Goal: Task Accomplishment & Management: Manage account settings

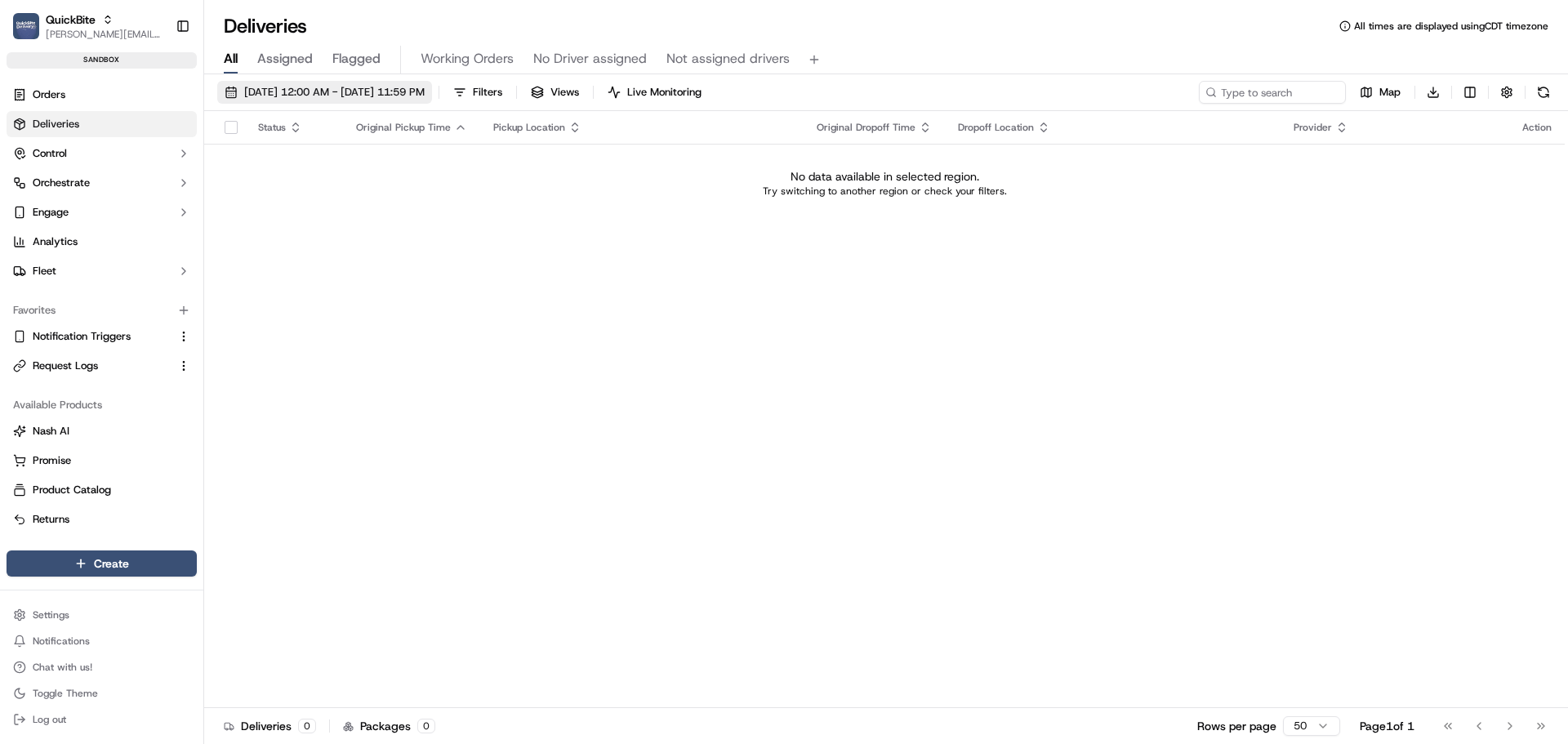
click at [295, 97] on span "[DATE] 12:00 AM - [DATE] 11:59 PM" at bounding box center [334, 92] width 181 height 14
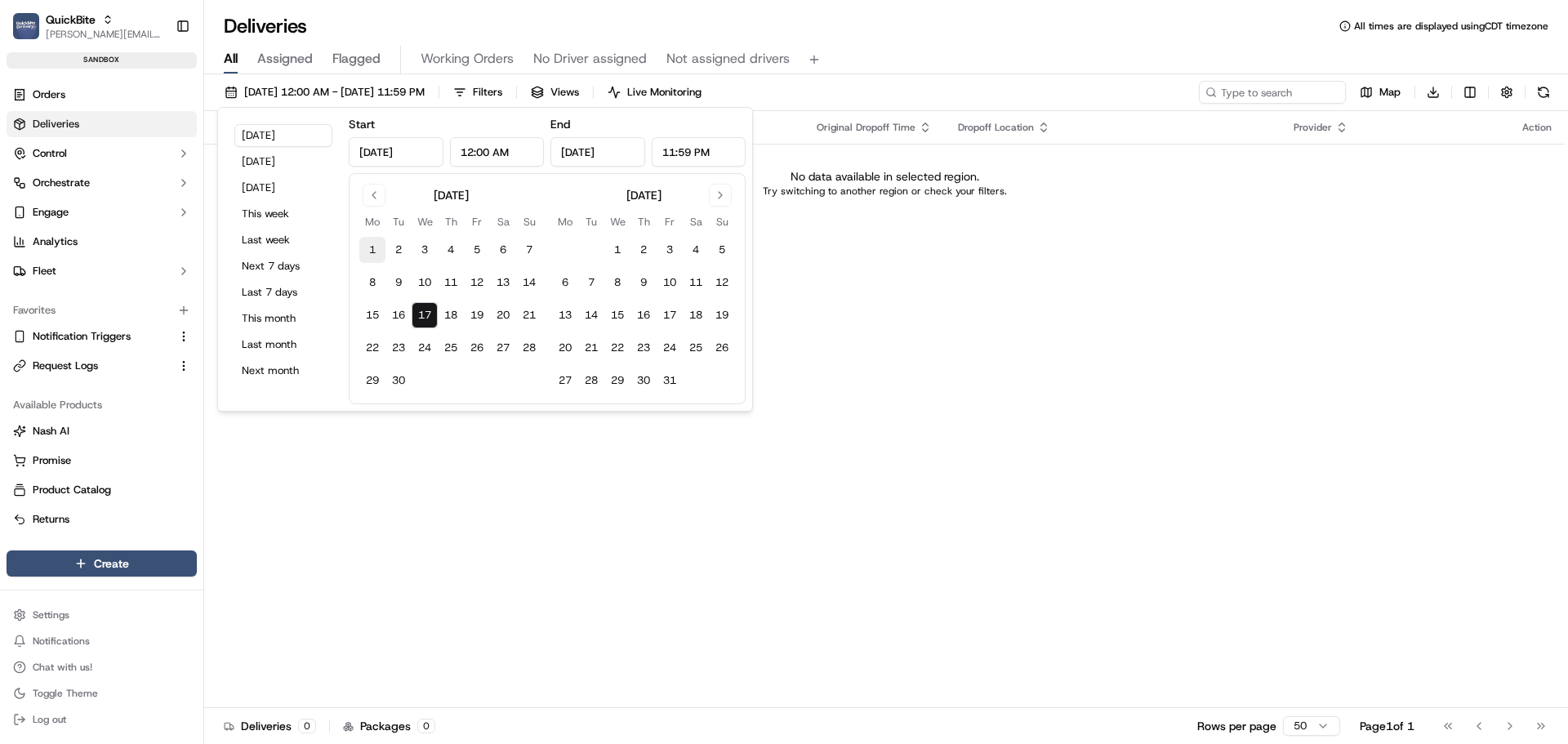
click at [374, 245] on button "1" at bounding box center [372, 249] width 26 height 26
type input "Sep 1, 2025"
click at [398, 292] on button "9" at bounding box center [398, 282] width 26 height 26
type input "Sep 9, 2025"
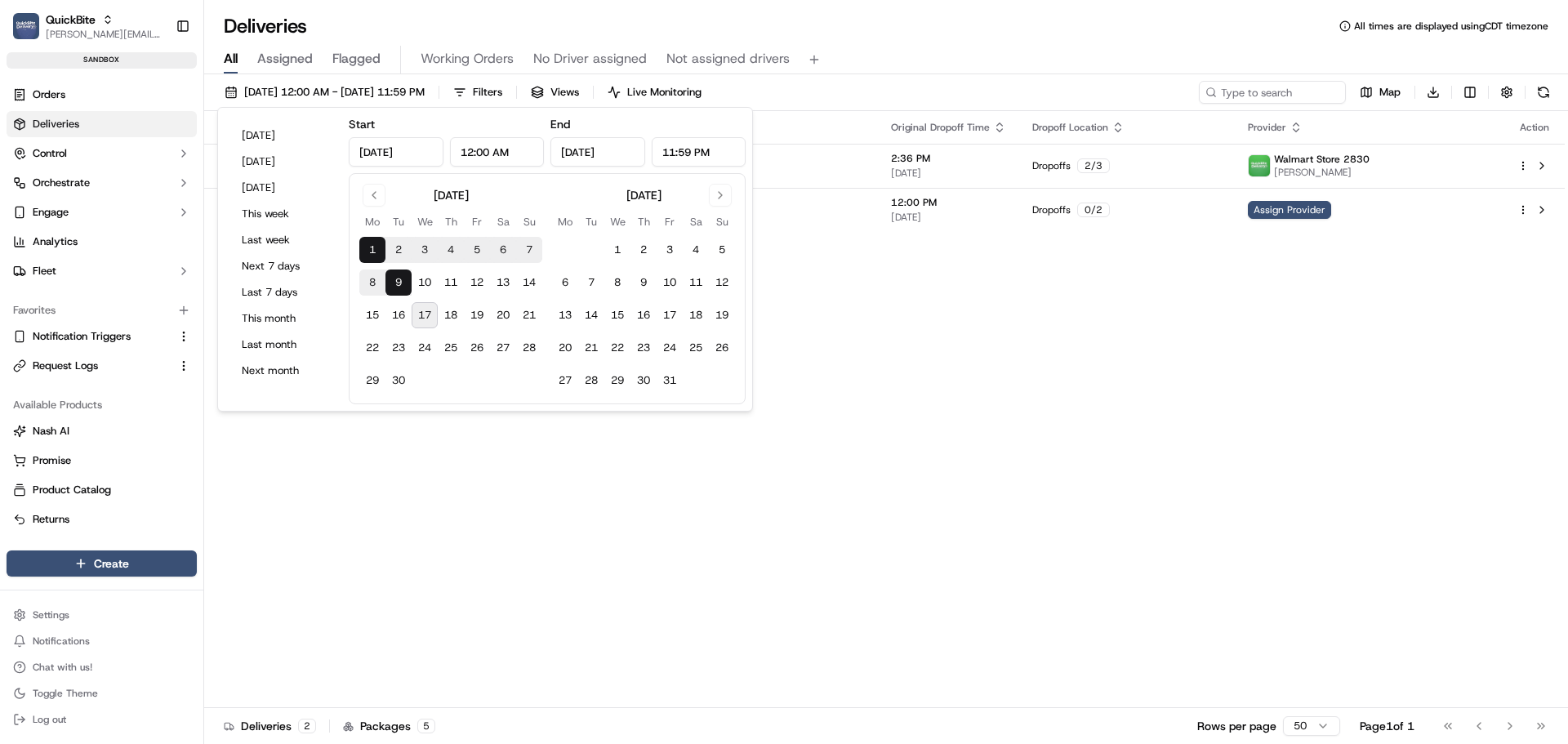
click at [1071, 374] on div "Status Original Pickup Time Pickup Location Original Dropoff Time Dropoff Locat…" at bounding box center [884, 410] width 1361 height 597
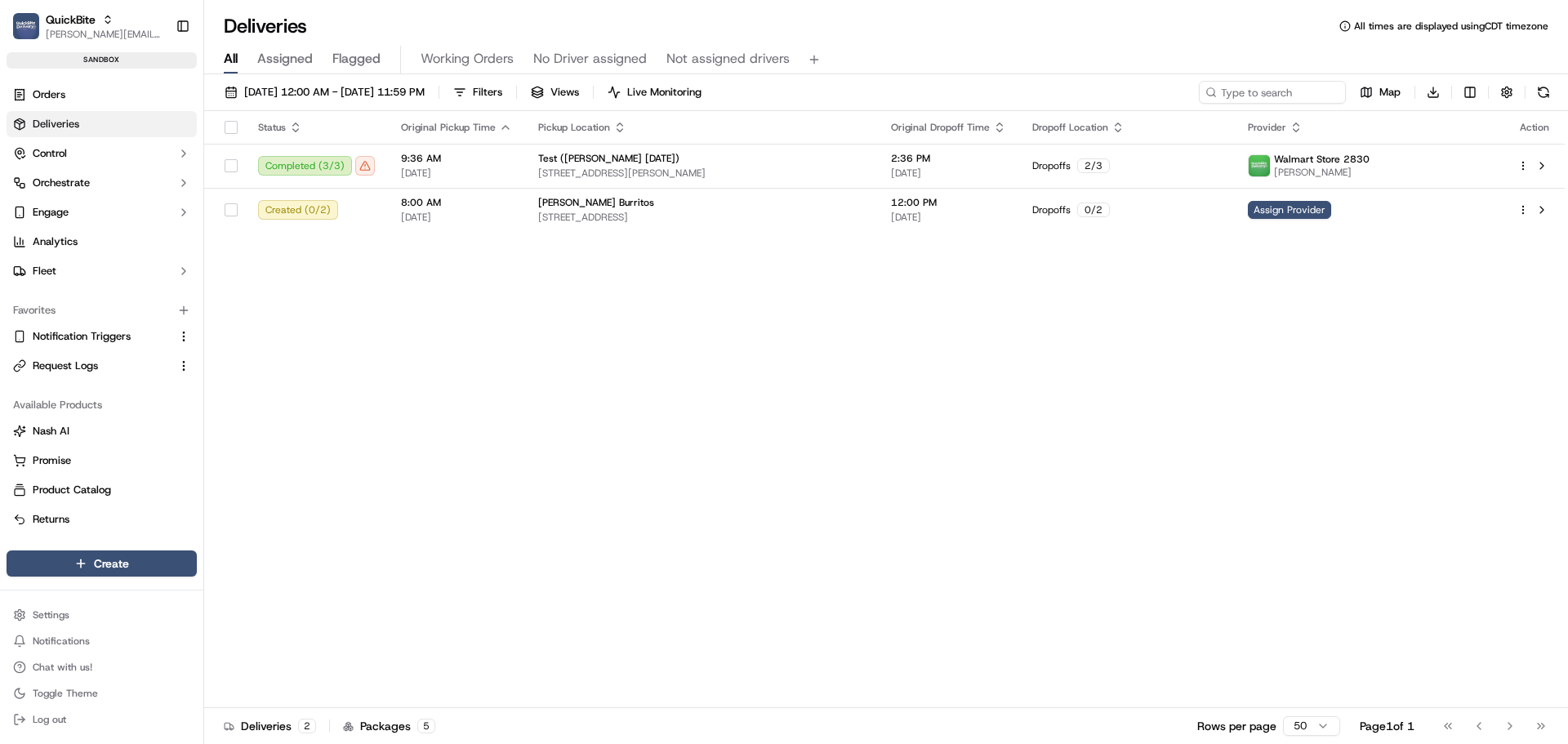
click at [696, 442] on div "Status Original Pickup Time Pickup Location Original Dropoff Time Dropoff Locat…" at bounding box center [884, 410] width 1361 height 597
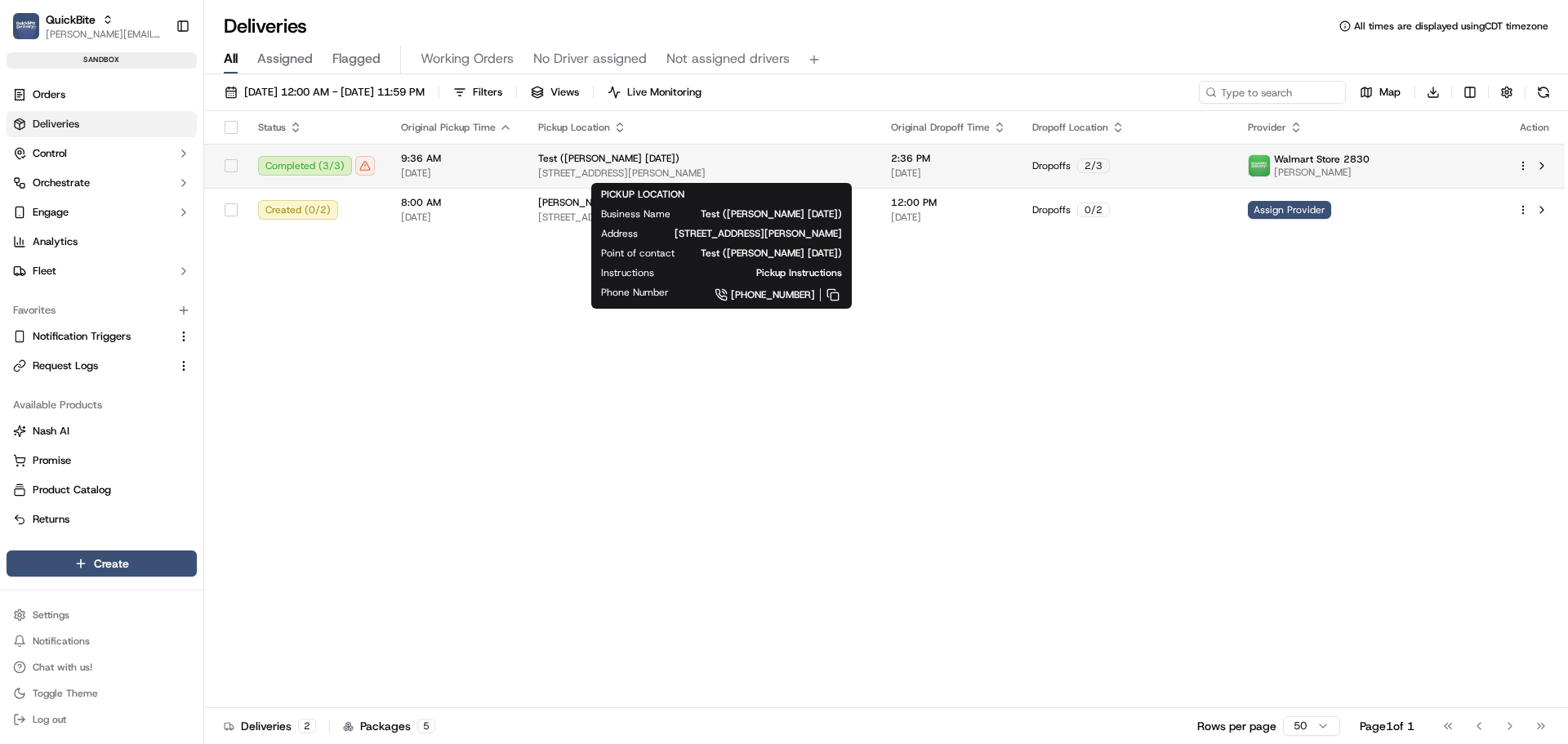
click at [747, 164] on div "Test (Sasse 2025-09-02)" at bounding box center [701, 158] width 326 height 13
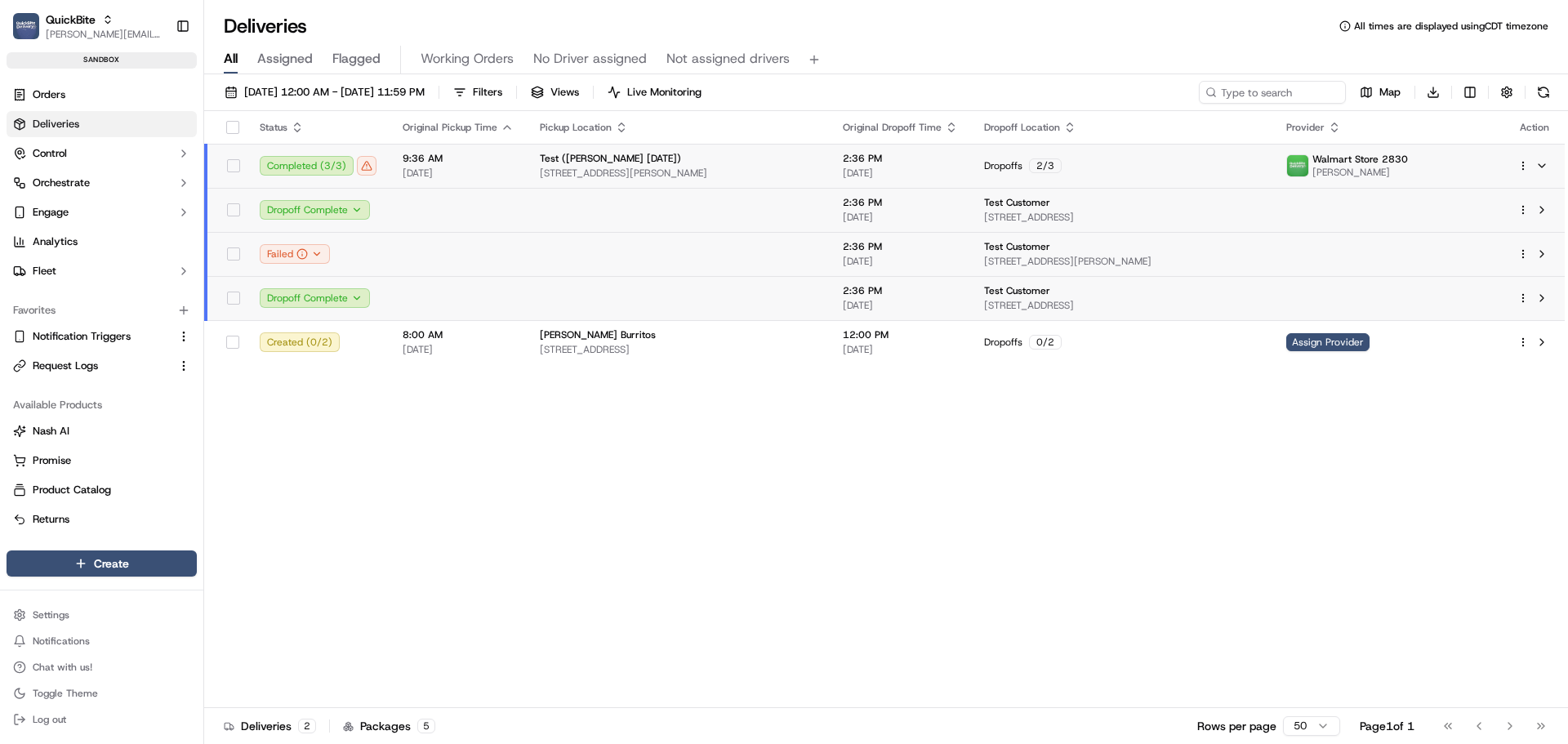
click at [742, 164] on div "Test (Sasse 2025-09-02)" at bounding box center [679, 158] width 277 height 13
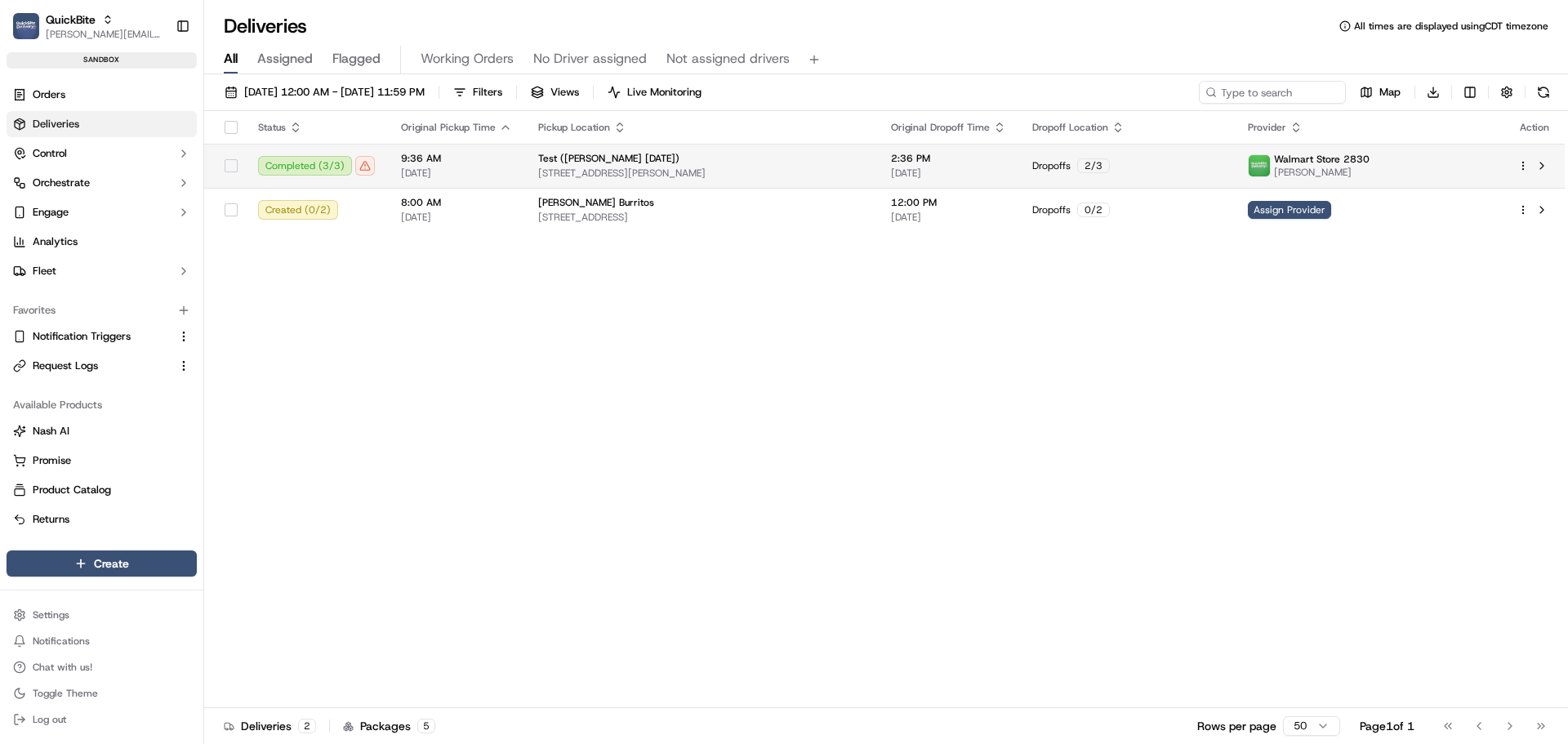
click at [742, 164] on div "Test (Sasse 2025-09-02)" at bounding box center [701, 158] width 326 height 13
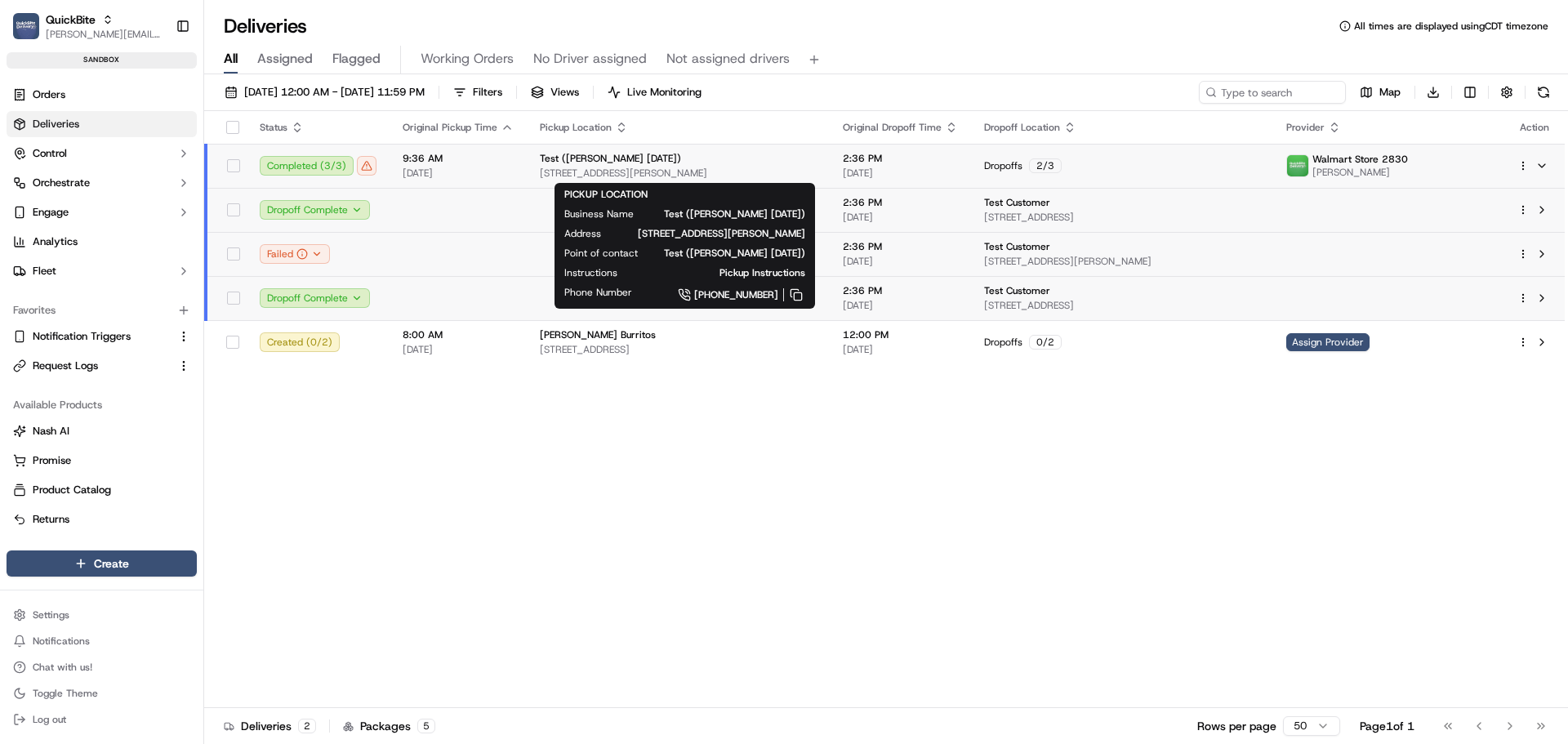
click at [743, 164] on div "Test (Sasse 2025-09-02)" at bounding box center [679, 158] width 277 height 13
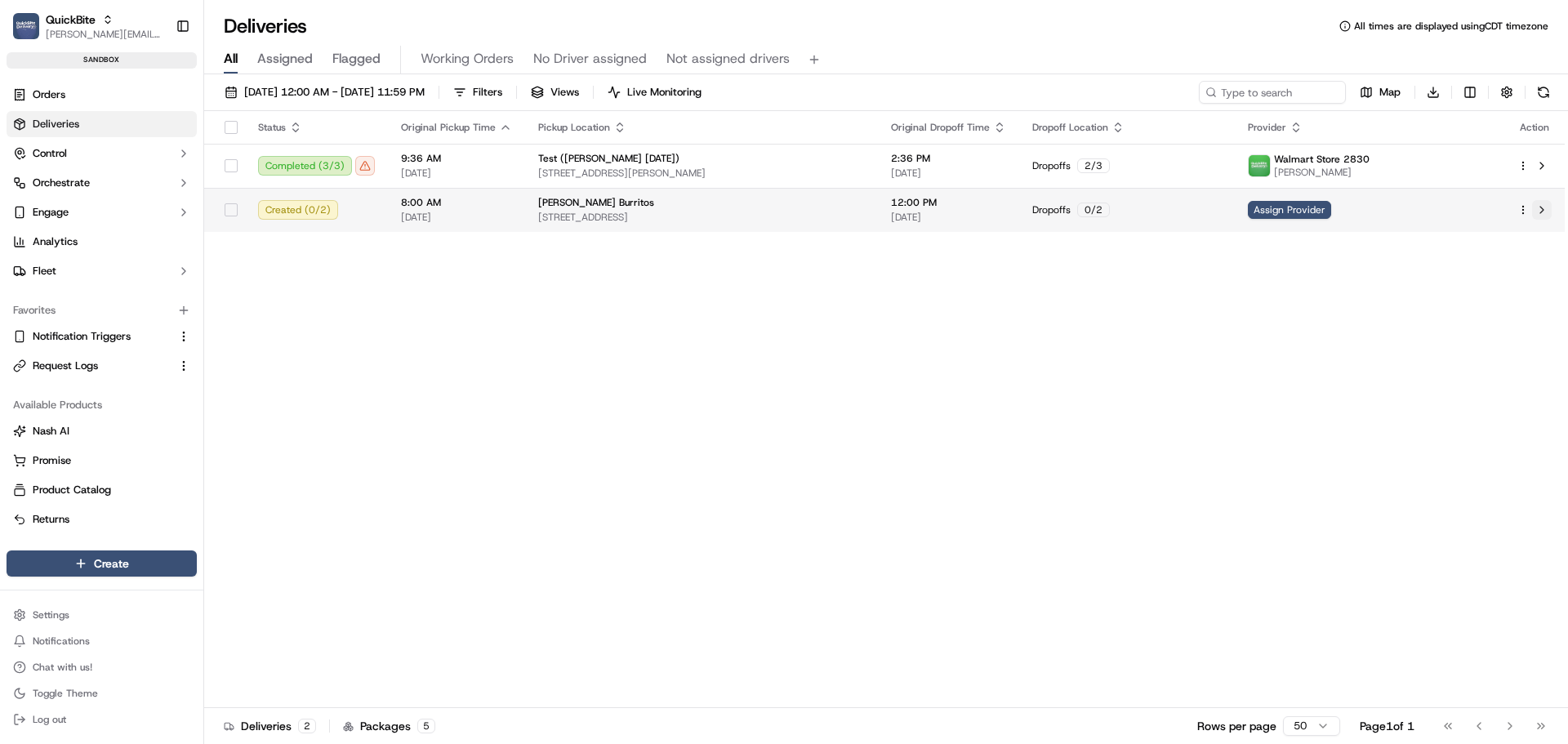
click at [1540, 210] on button at bounding box center [1542, 210] width 20 height 20
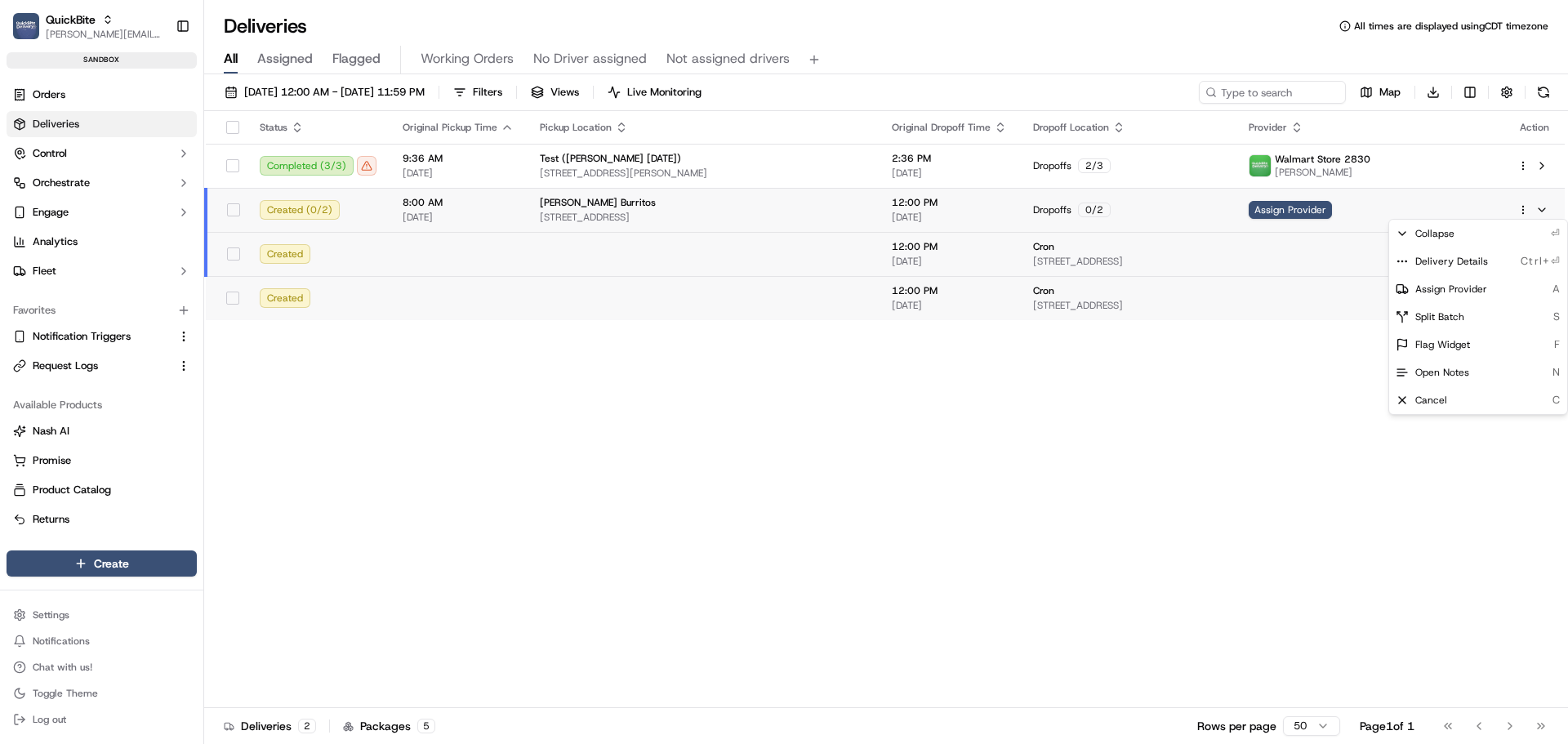
click at [1527, 211] on html "QuickBite jeff@usenash.com Toggle Sidebar sandbox Orders Deliveries Control Orc…" at bounding box center [784, 372] width 1568 height 744
click at [1478, 258] on span "Delivery Details" at bounding box center [1451, 261] width 72 height 13
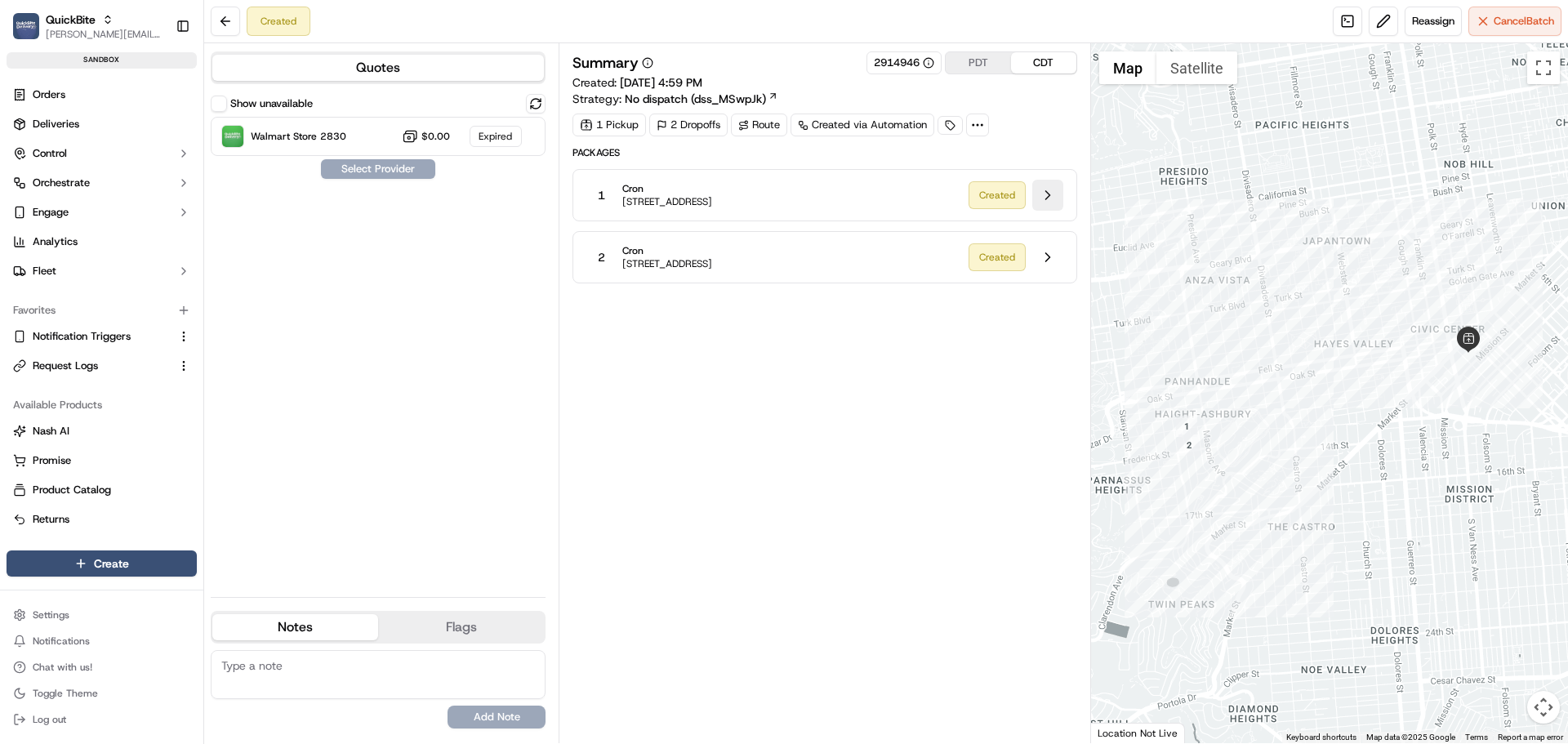
click at [1049, 196] on button at bounding box center [1048, 195] width 31 height 31
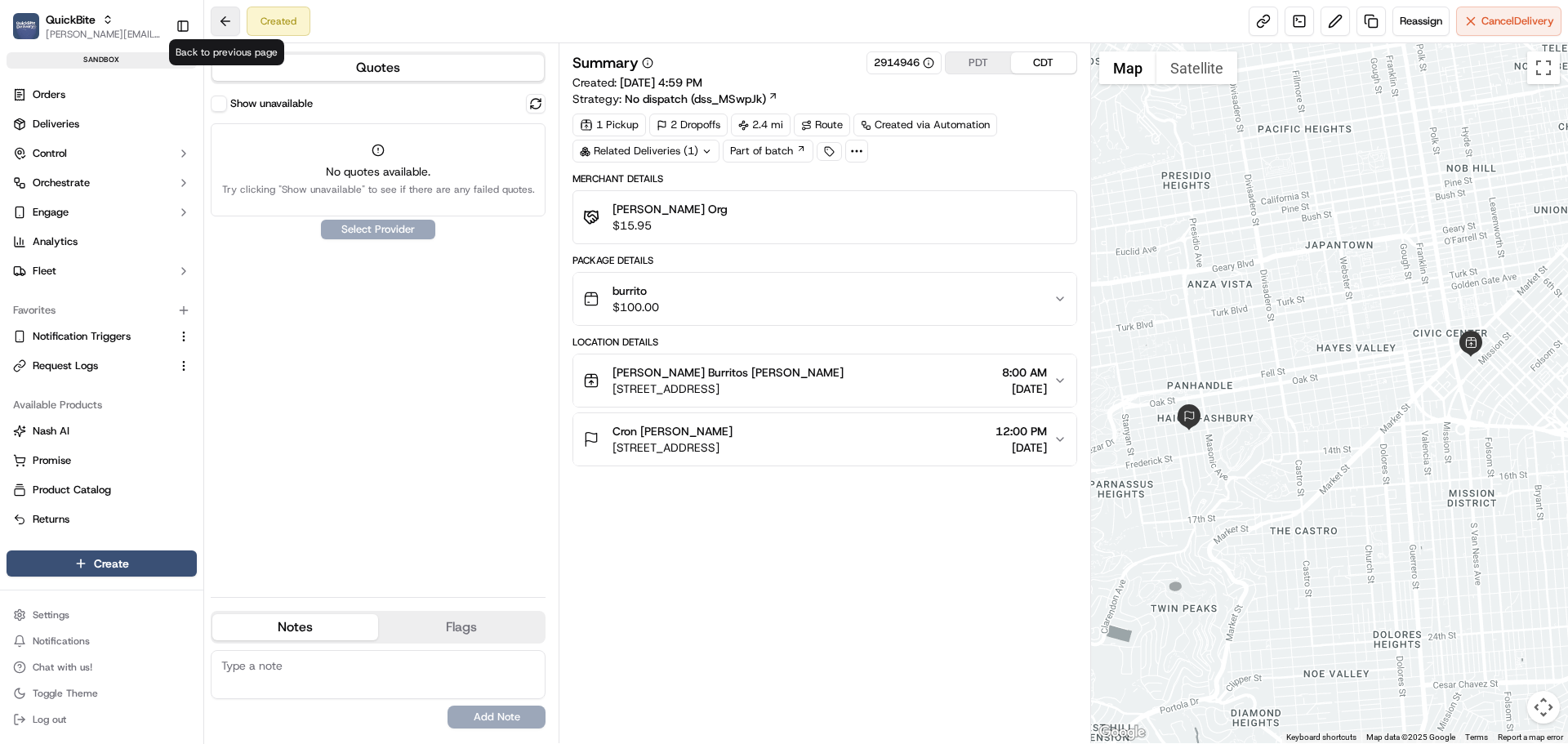
click at [215, 26] on button at bounding box center [225, 21] width 30 height 30
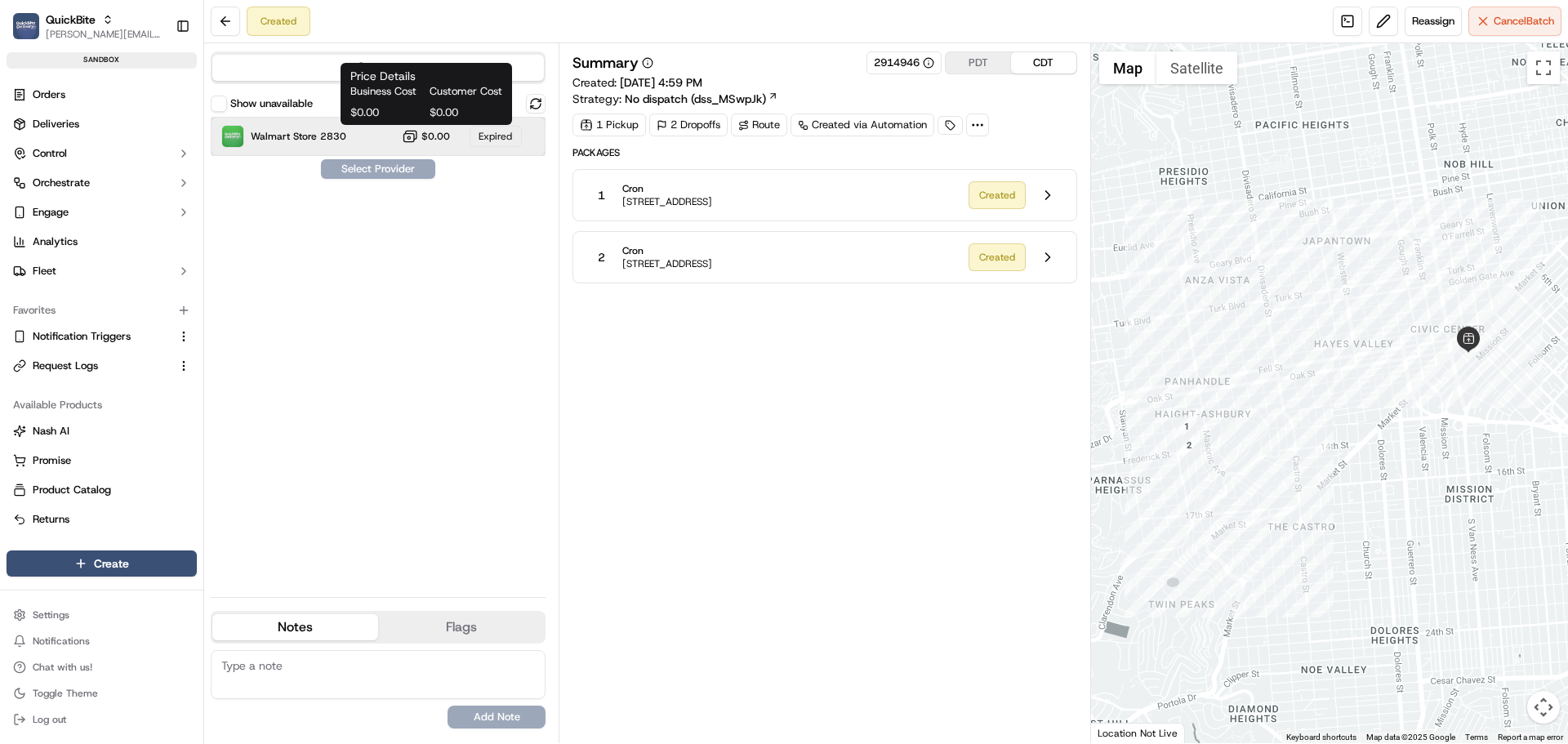
click at [401, 137] on div "Walmart Store 2830 $0.00 Expired" at bounding box center [378, 137] width 335 height 39
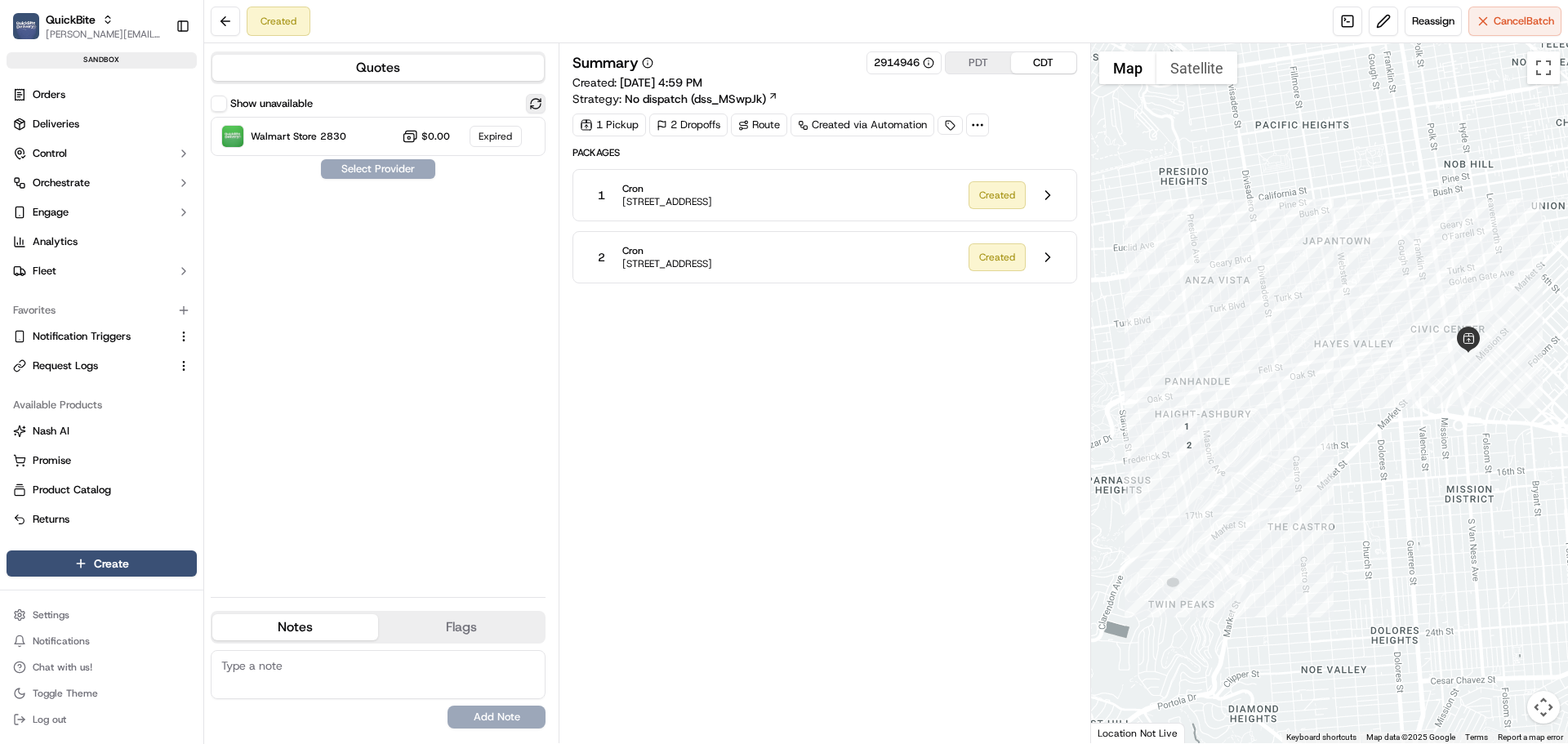
click at [528, 102] on button at bounding box center [535, 104] width 20 height 20
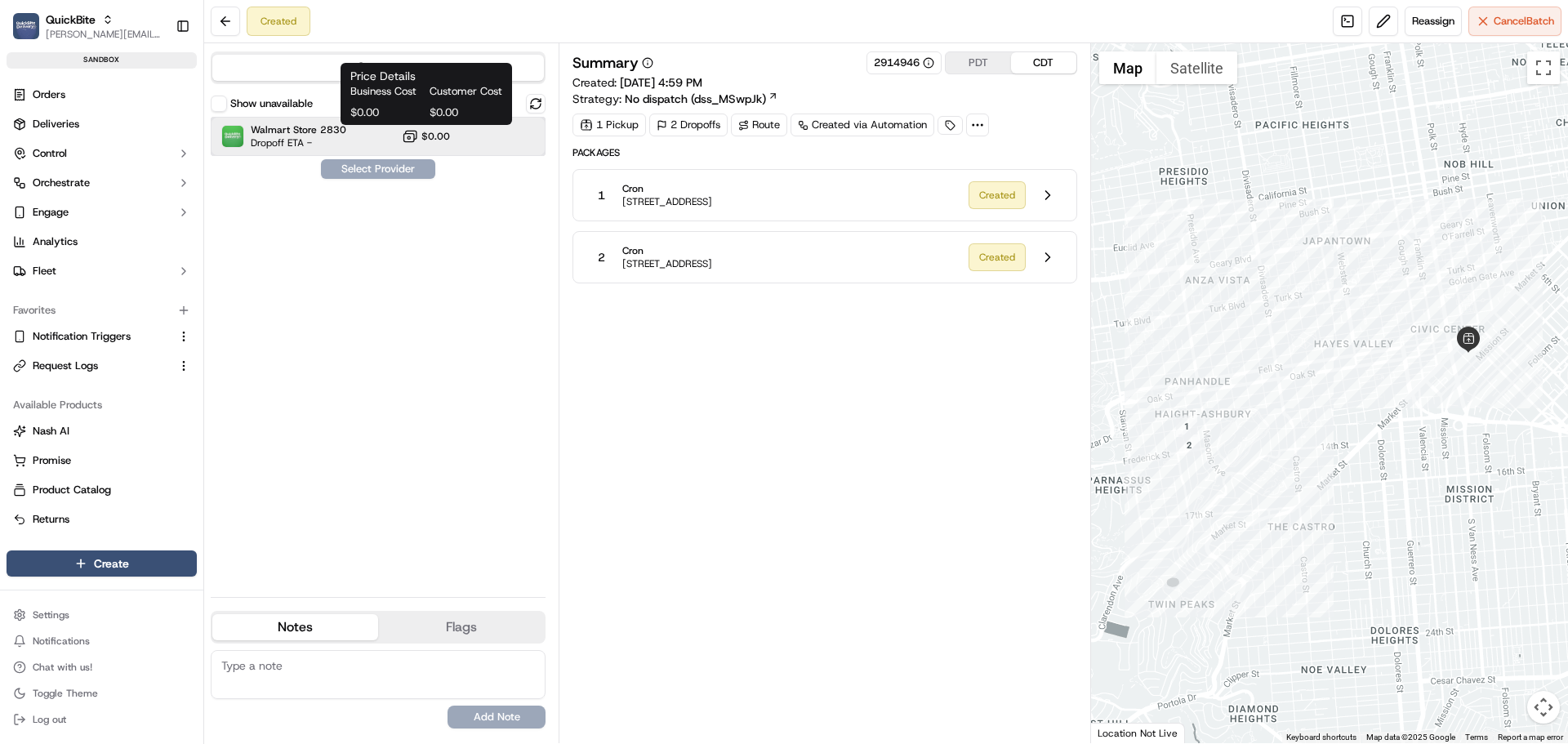
click at [367, 134] on div "Walmart Store 2830 Dropoff ETA - $0.00" at bounding box center [378, 137] width 335 height 39
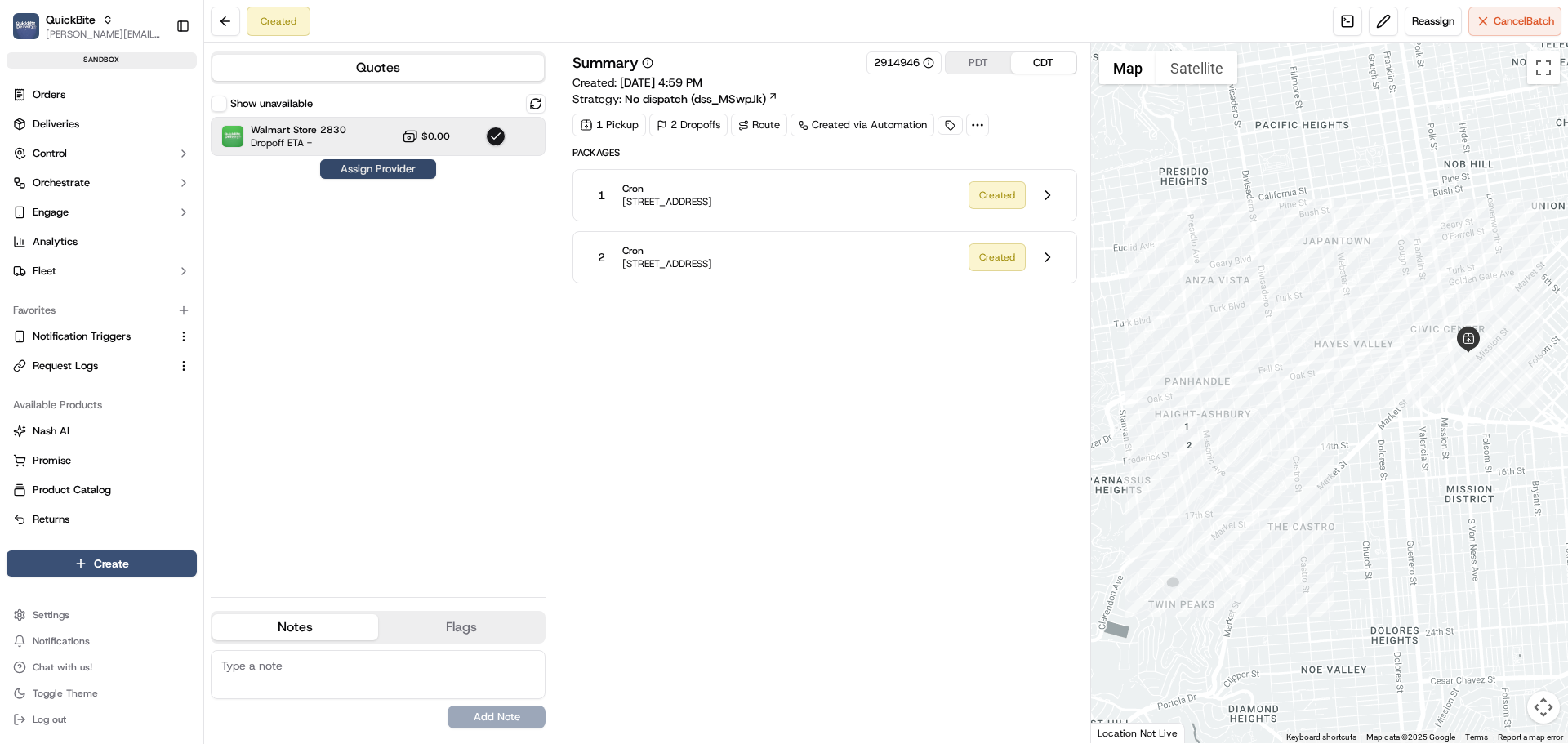
click at [368, 164] on button "Assign Provider" at bounding box center [378, 169] width 116 height 20
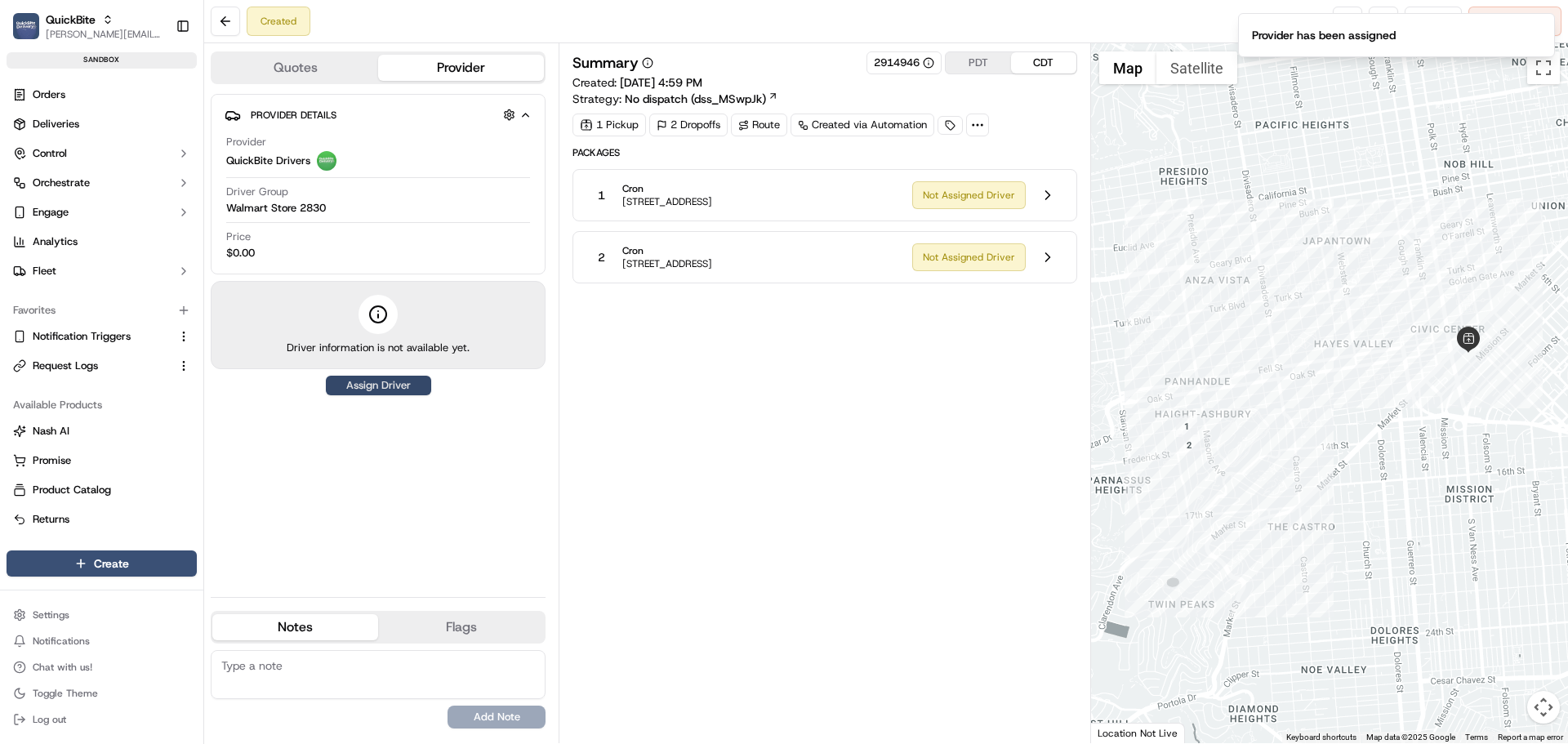
click at [376, 381] on button "Assign Driver" at bounding box center [379, 385] width 105 height 20
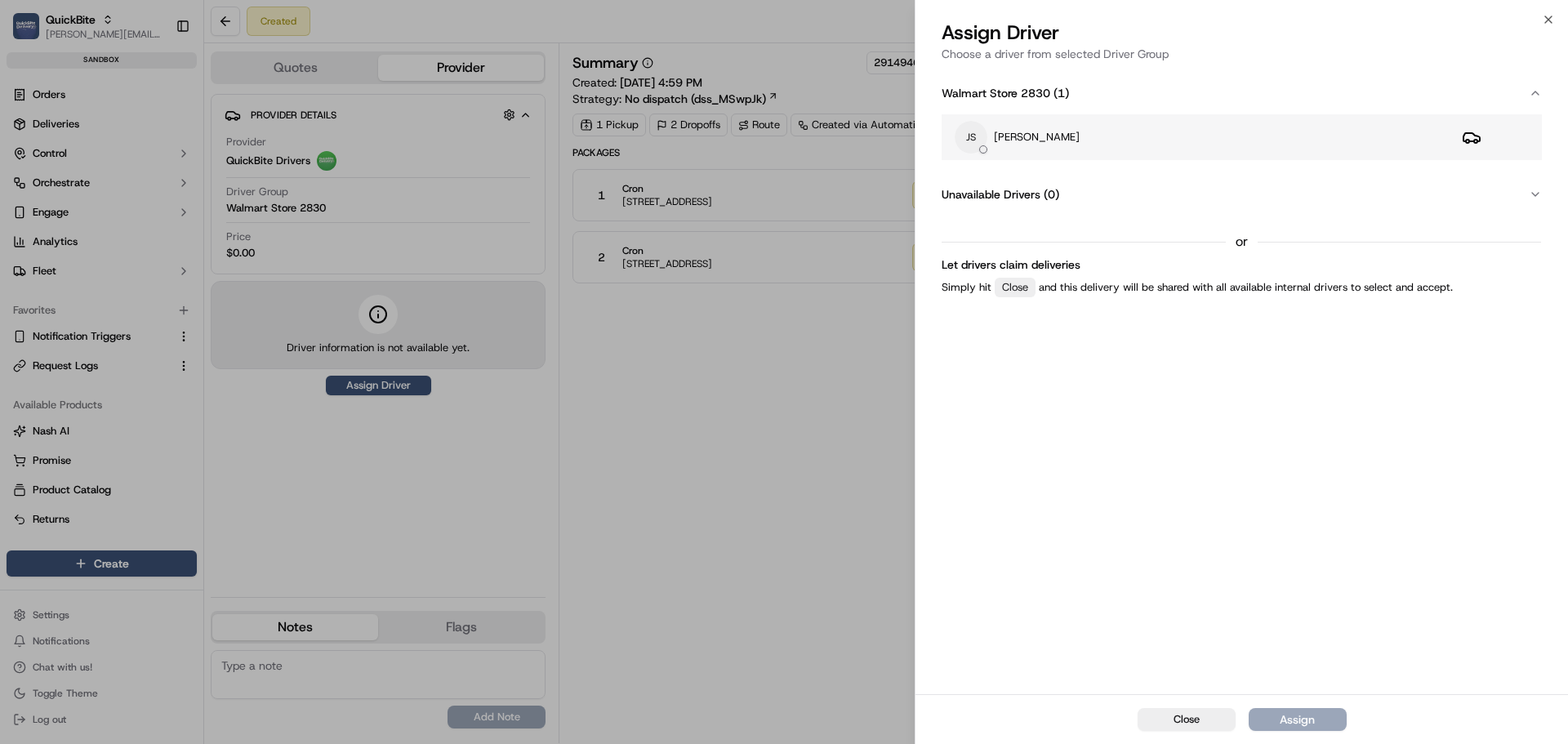
click at [1112, 130] on div "JS Jeff Sasse" at bounding box center [1195, 137] width 481 height 33
click at [1312, 718] on div "Assign" at bounding box center [1297, 720] width 35 height 16
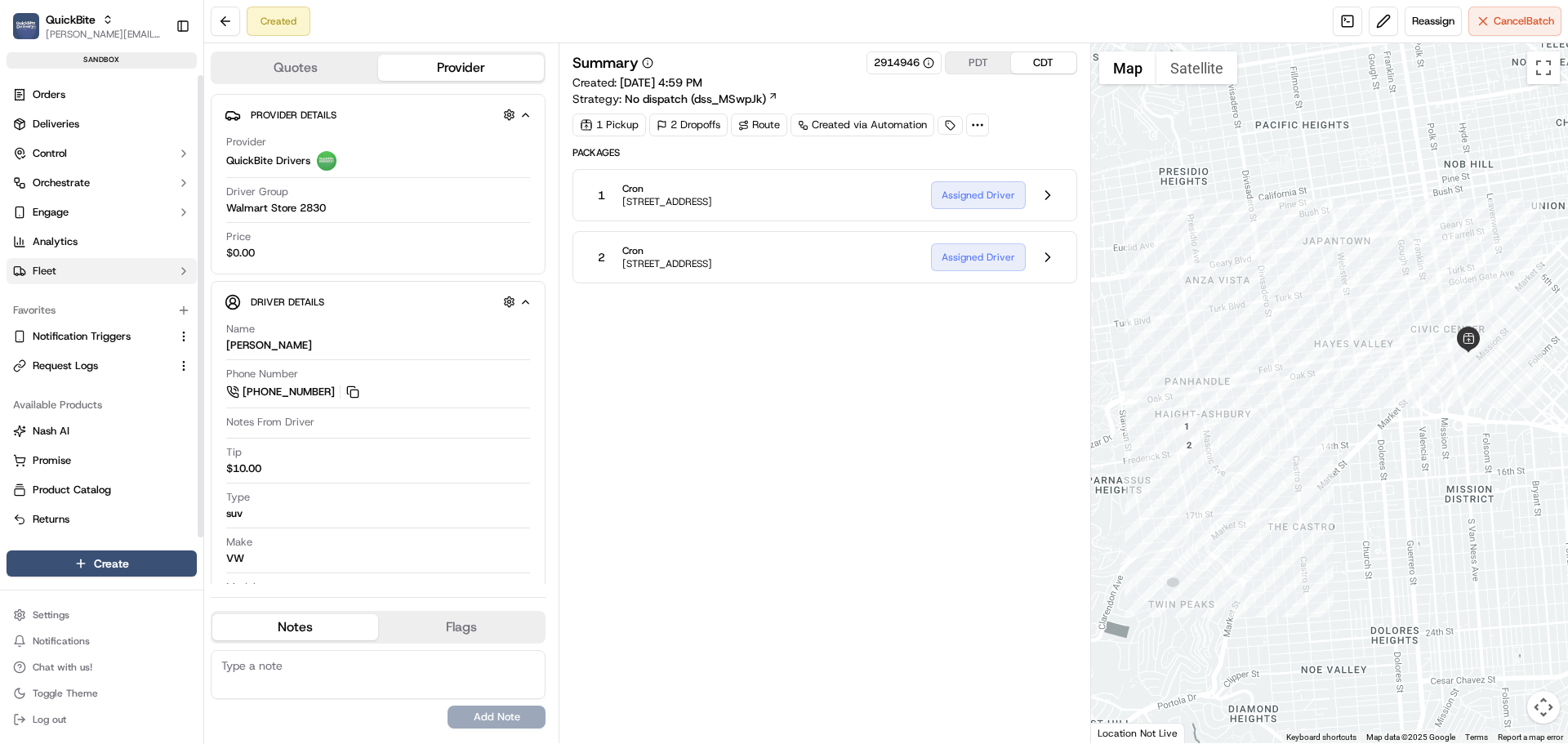
click at [88, 274] on button "Fleet" at bounding box center [101, 271] width 190 height 26
click at [79, 295] on link "Drivers" at bounding box center [101, 298] width 151 height 23
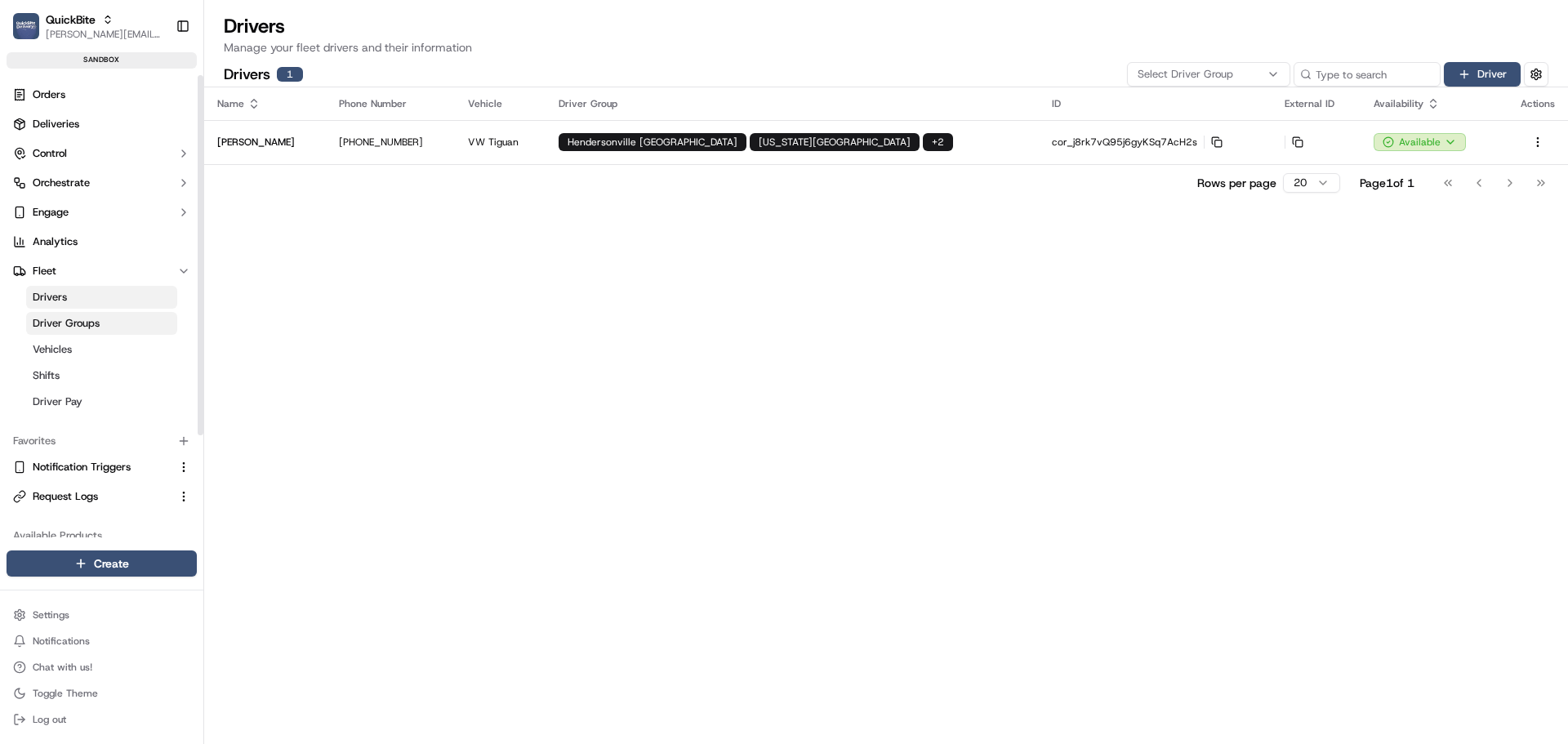
click at [99, 327] on link "Driver Groups" at bounding box center [101, 324] width 151 height 23
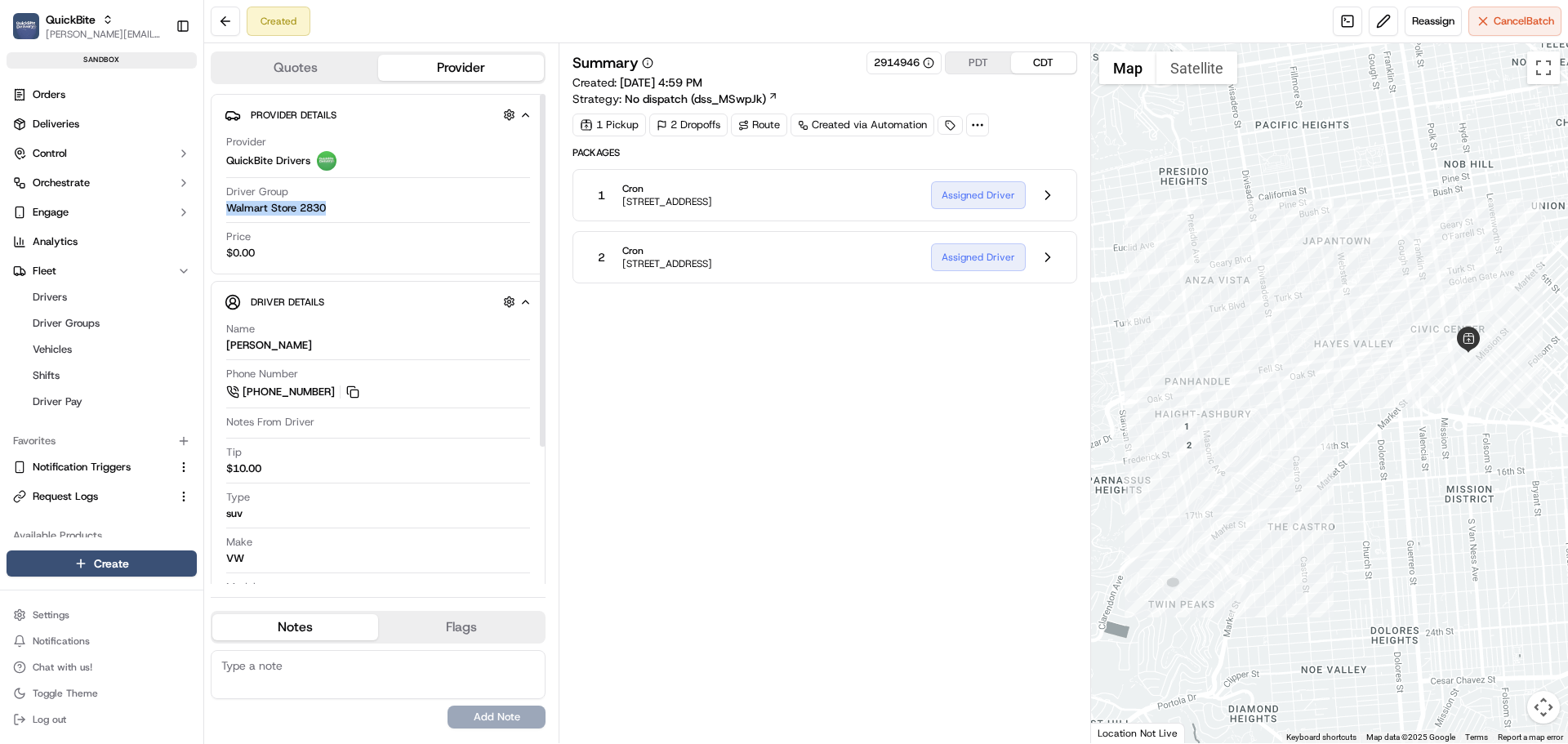
drag, startPoint x: 344, startPoint y: 202, endPoint x: 223, endPoint y: 211, distance: 121.3
click at [223, 211] on div "Provider Details Hidden ( 3 ) Provider QuickBite Drivers Driver Group Walmart S…" at bounding box center [378, 184] width 335 height 181
click at [77, 321] on span "Driver Groups" at bounding box center [66, 324] width 67 height 14
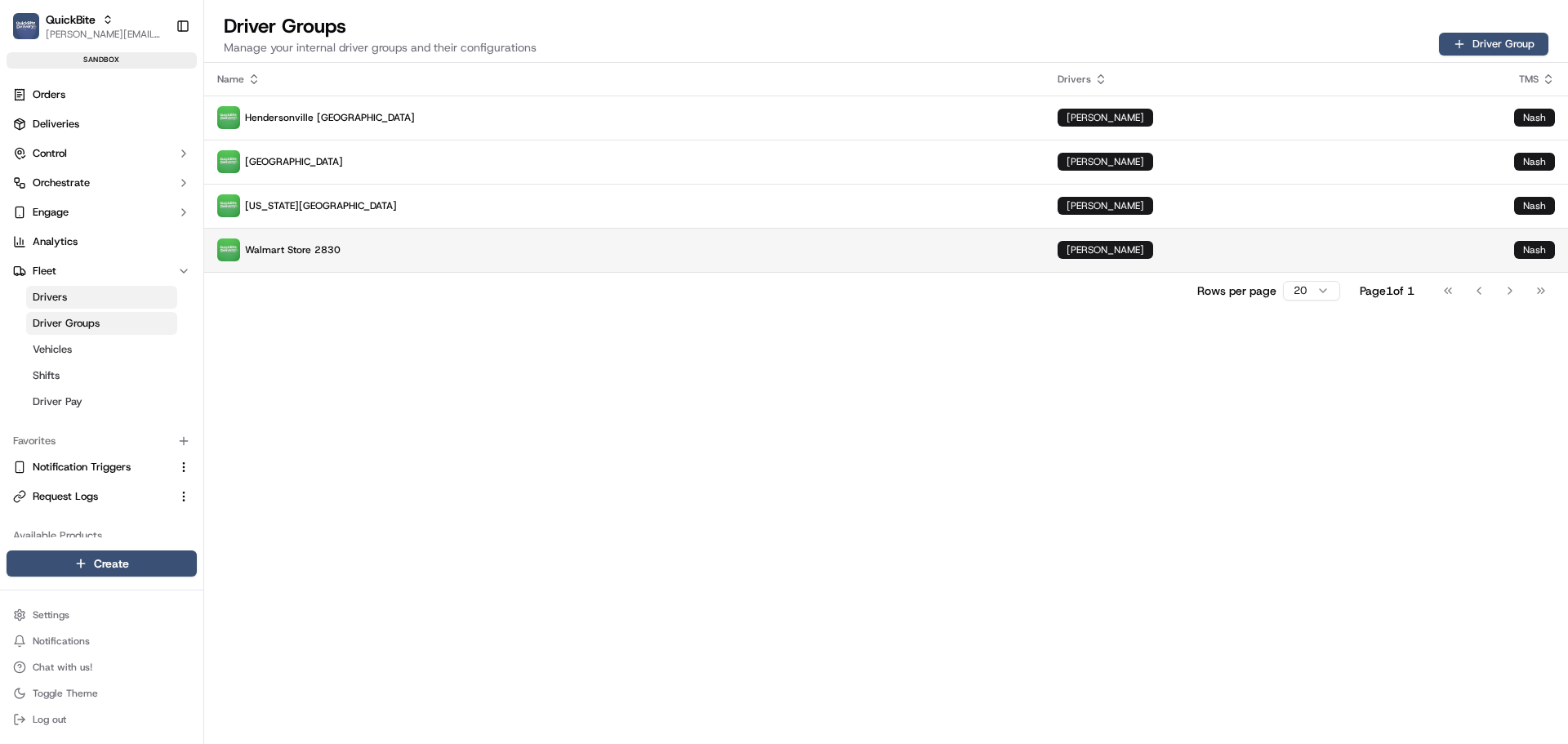
click at [381, 242] on p "Walmart Store 2830" at bounding box center [624, 250] width 814 height 23
click at [828, 249] on p "Walmart Store 2830" at bounding box center [624, 250] width 814 height 23
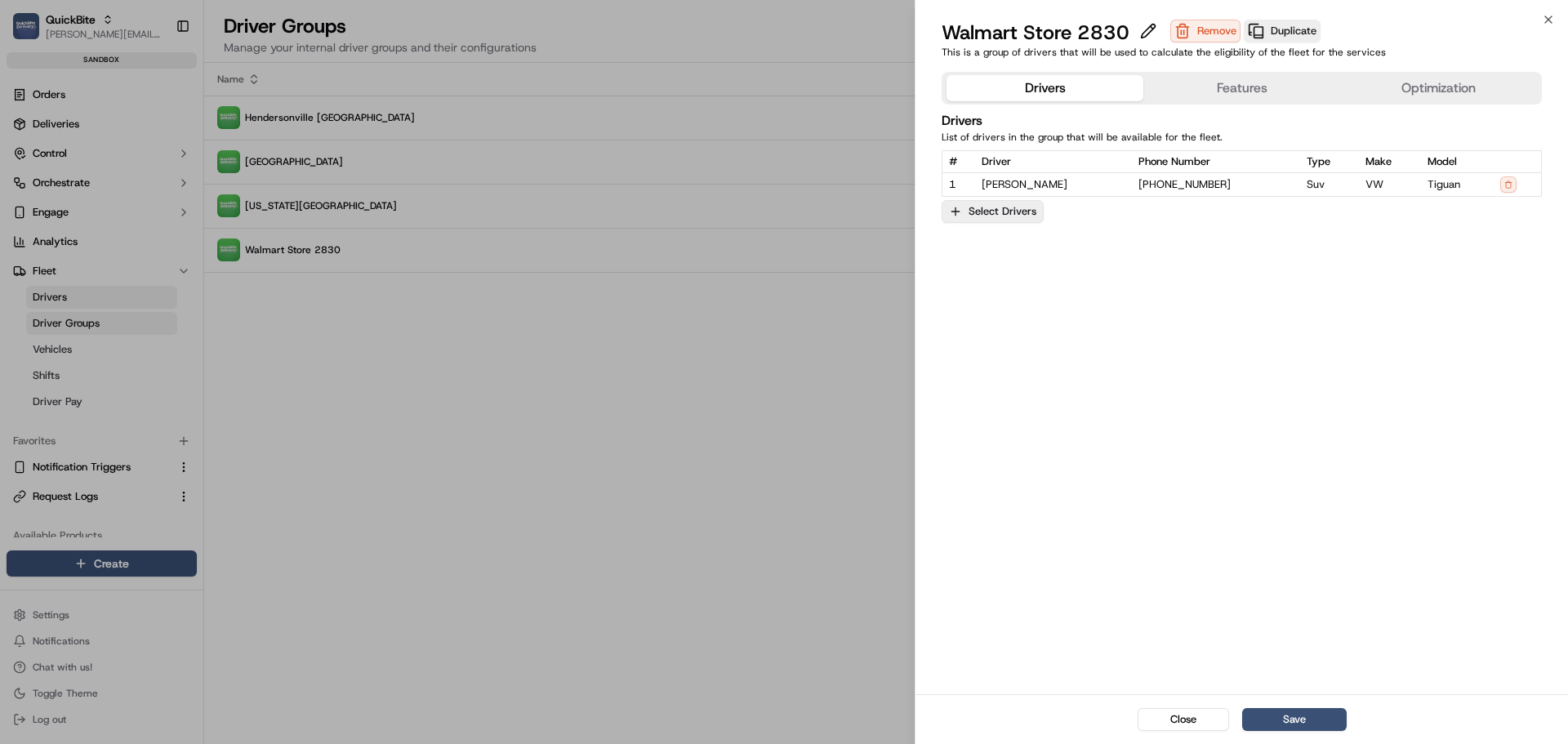
click at [993, 218] on button "Select Drivers" at bounding box center [992, 212] width 102 height 23
click at [1123, 373] on div at bounding box center [784, 372] width 1568 height 744
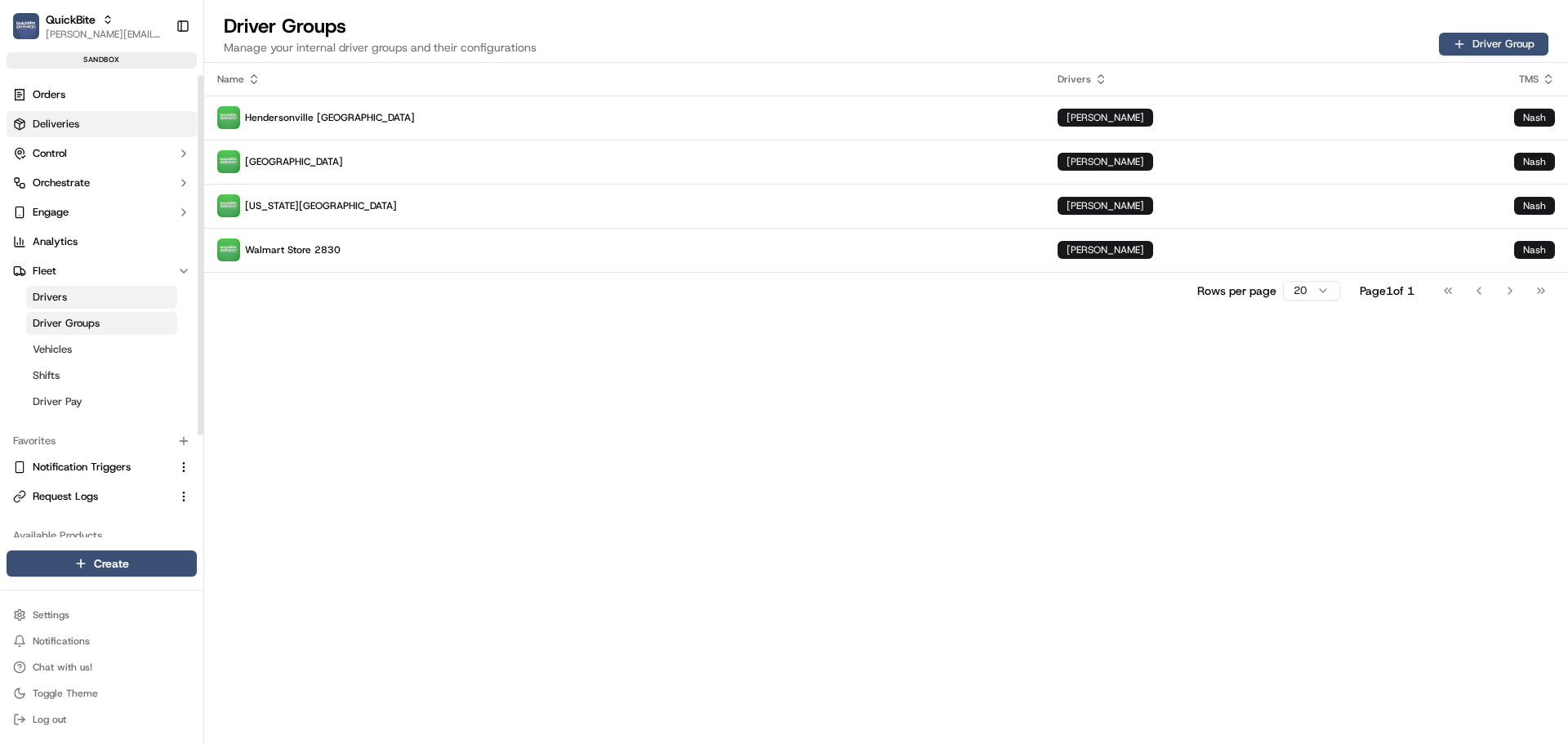
click at [81, 122] on link "Deliveries" at bounding box center [101, 123] width 190 height 26
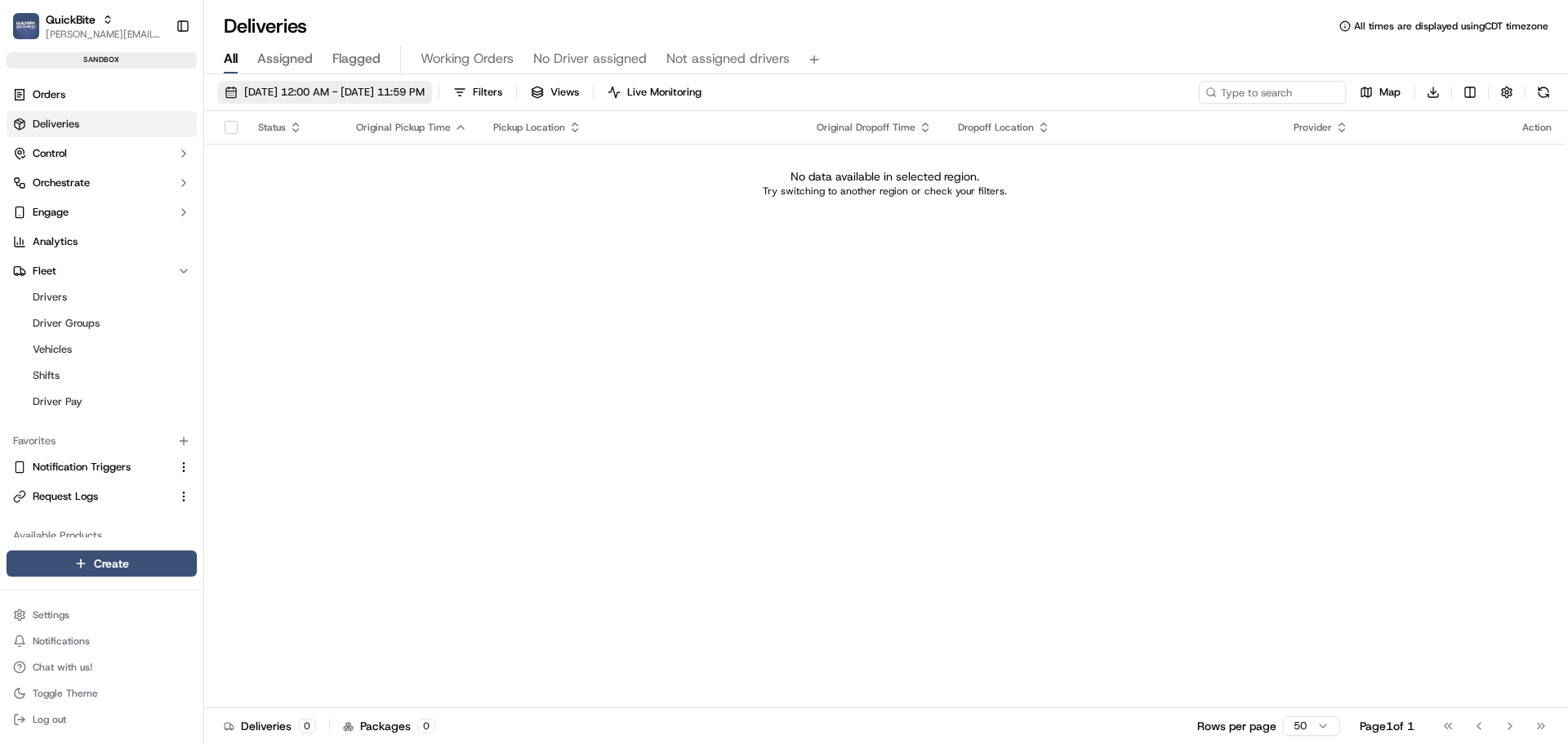
click at [406, 90] on span "[DATE] 12:00 AM - [DATE] 11:59 PM" at bounding box center [334, 92] width 181 height 14
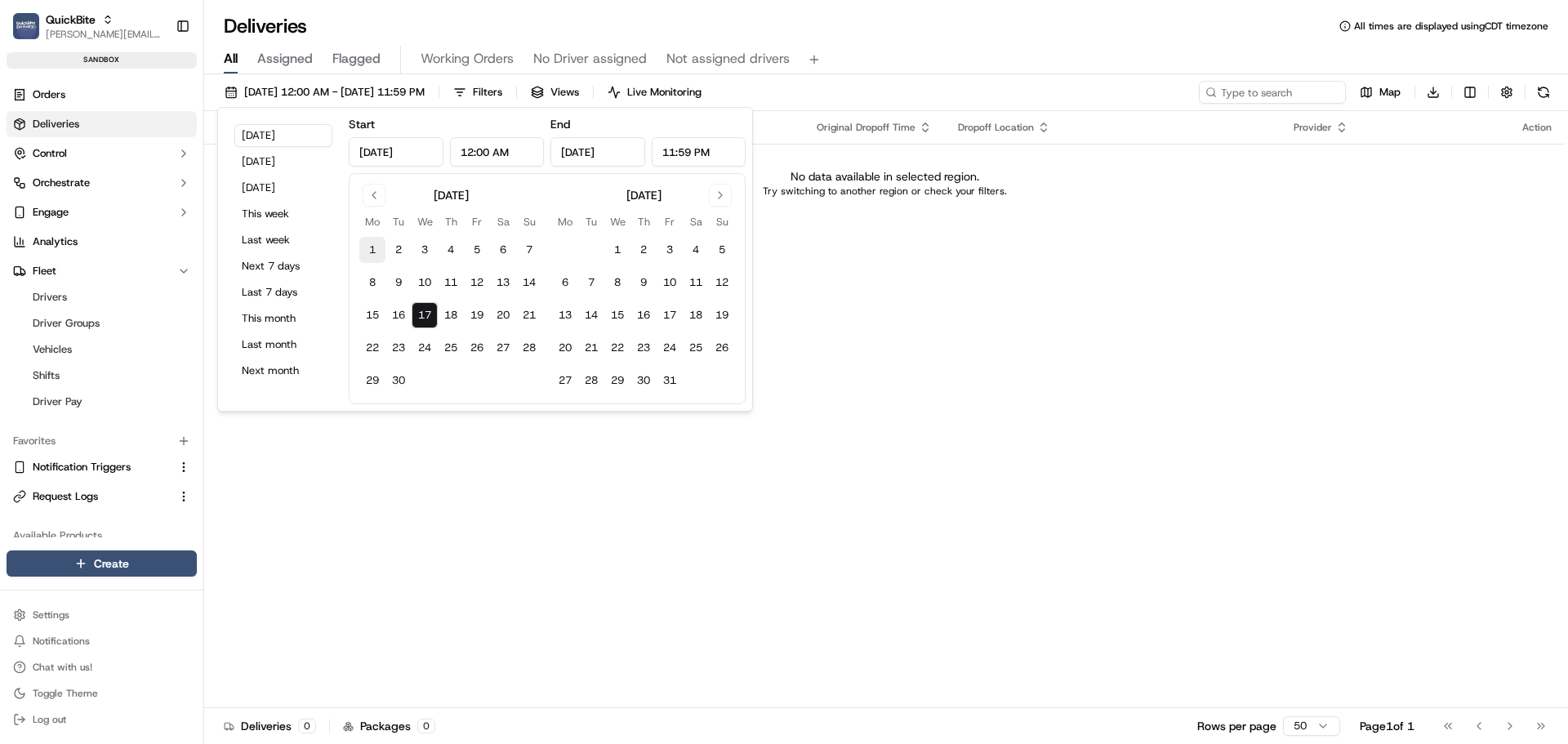
drag, startPoint x: 396, startPoint y: 240, endPoint x: 383, endPoint y: 242, distance: 13.2
click at [395, 240] on button "2" at bounding box center [398, 249] width 26 height 26
type input "Sep 2, 2025"
click at [392, 286] on button "9" at bounding box center [398, 282] width 26 height 26
type input "Sep 9, 2025"
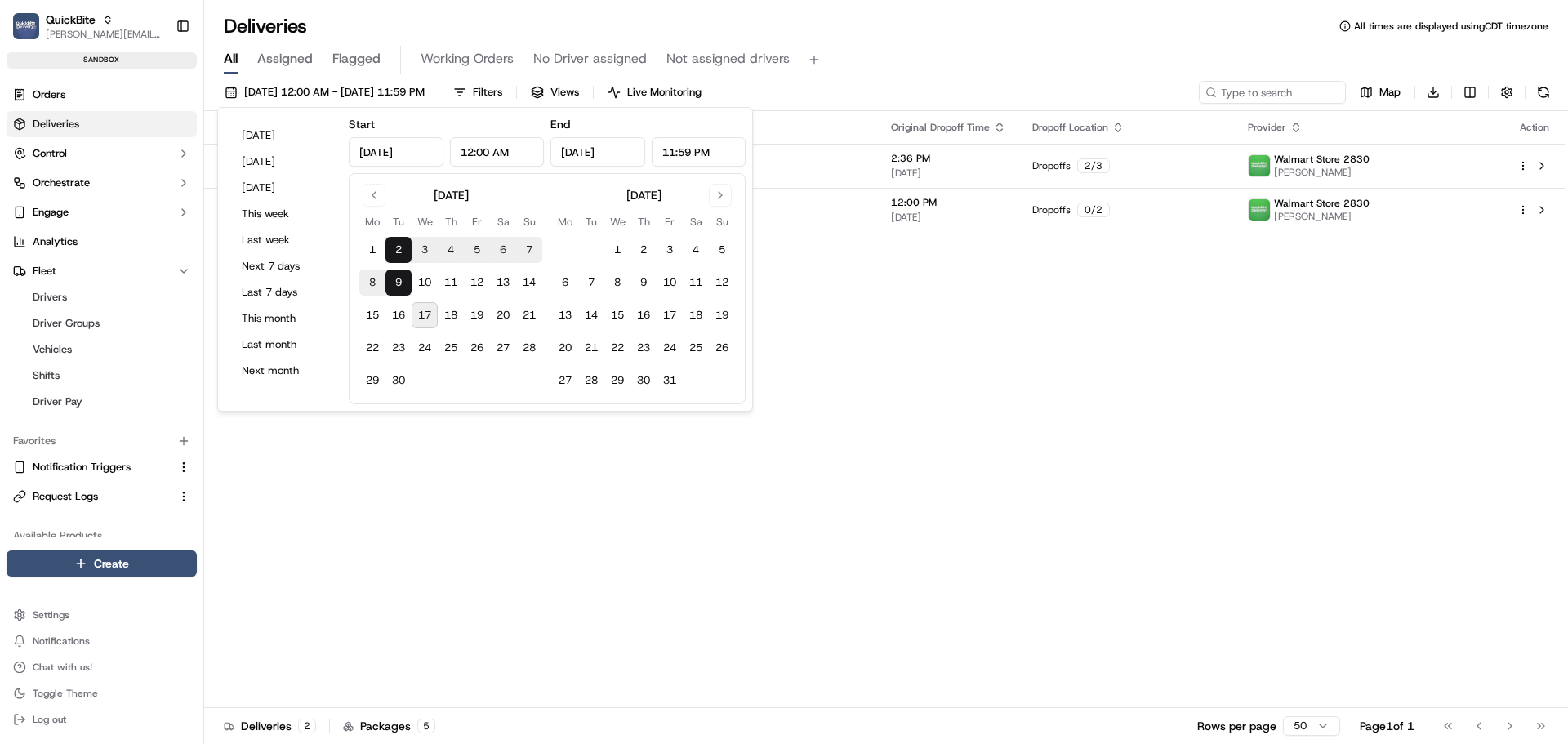
drag, startPoint x: 855, startPoint y: 428, endPoint x: 856, endPoint y: 414, distance: 14.0
click at [856, 427] on div "Status Original Pickup Time Pickup Location Original Dropoff Time Dropoff Locat…" at bounding box center [884, 410] width 1361 height 597
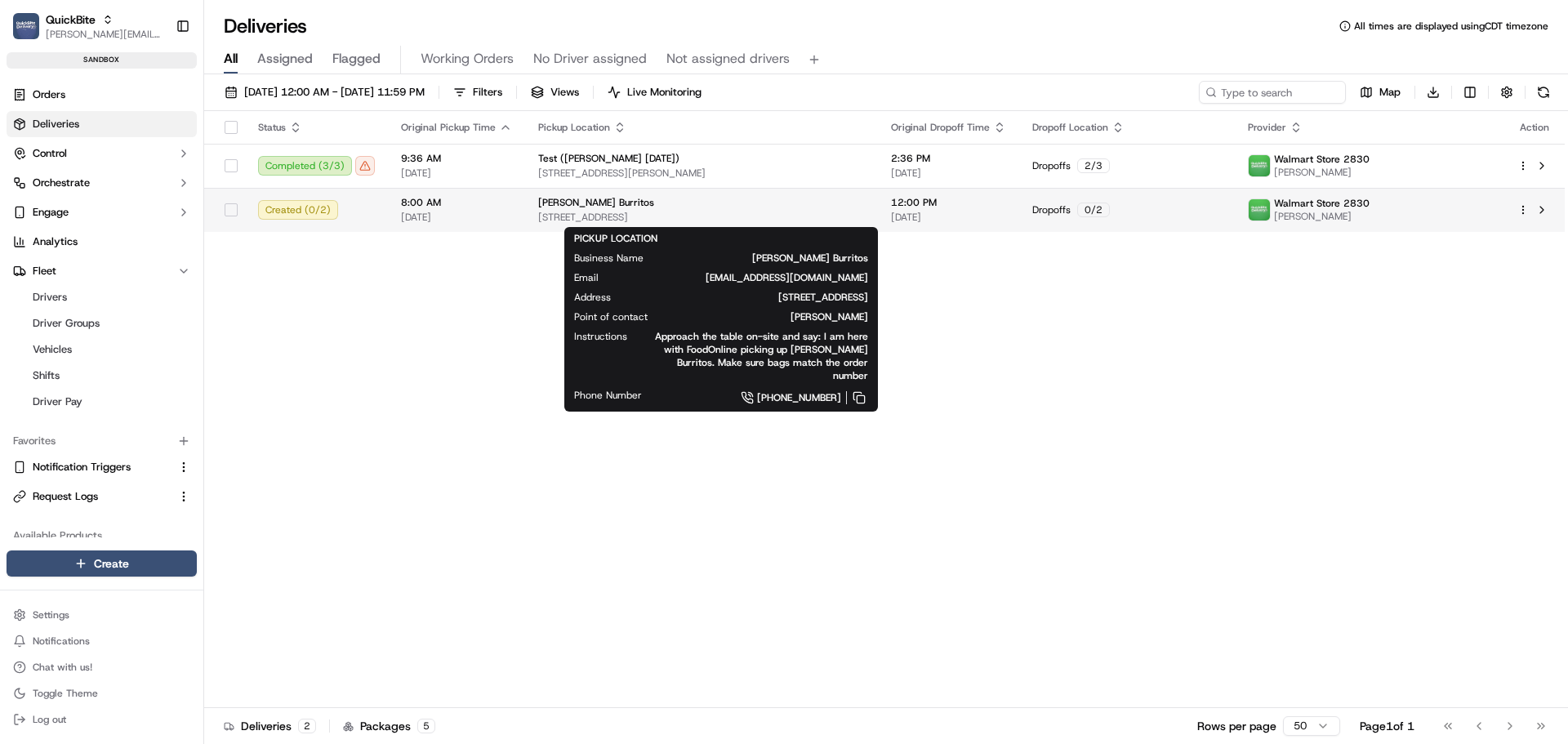
click at [851, 215] on span "1455 Market St, San Francisco, CA 94103, US" at bounding box center [701, 217] width 326 height 13
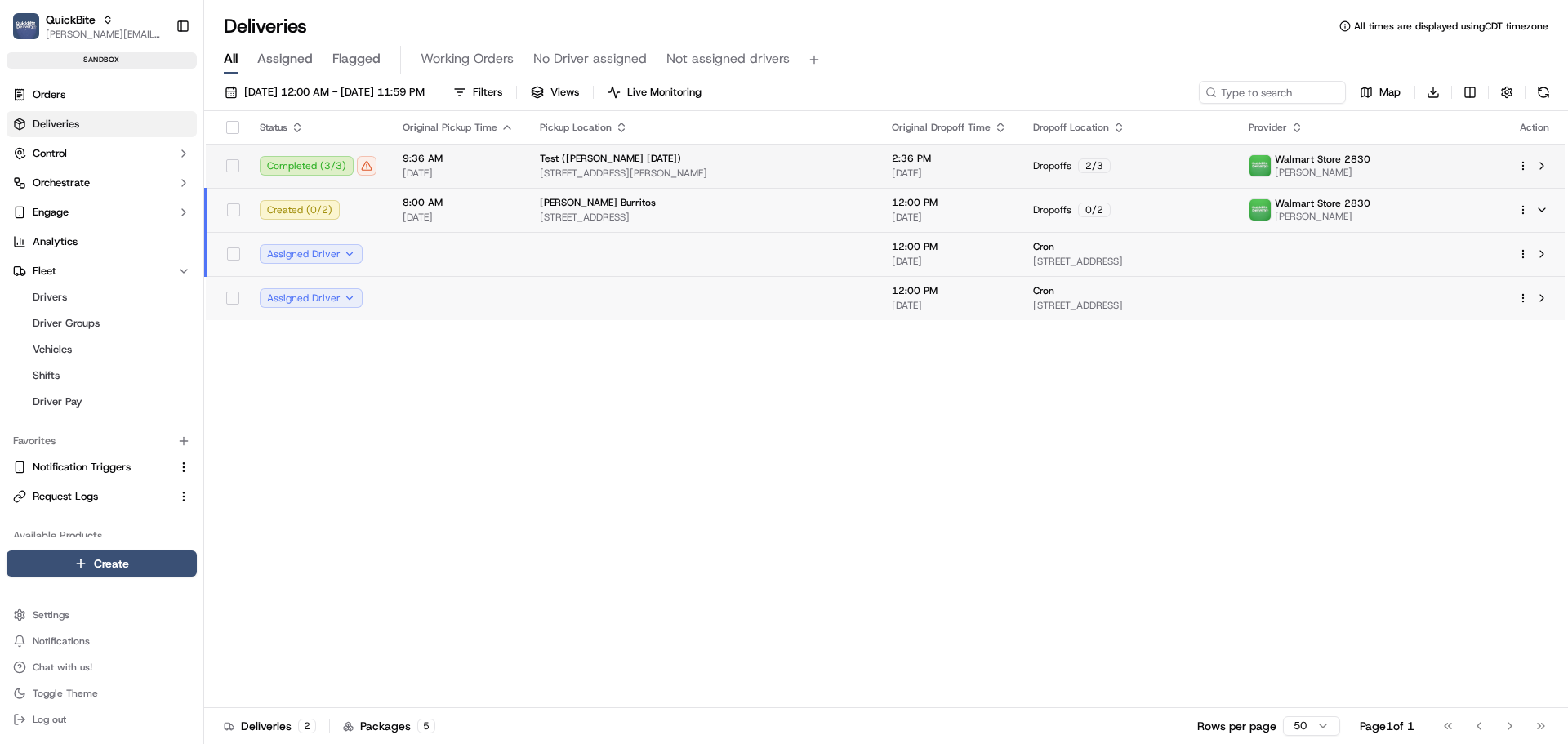
click at [788, 174] on span "18121 Marsh Ln, Dallas, TX 75287, US" at bounding box center [703, 173] width 326 height 13
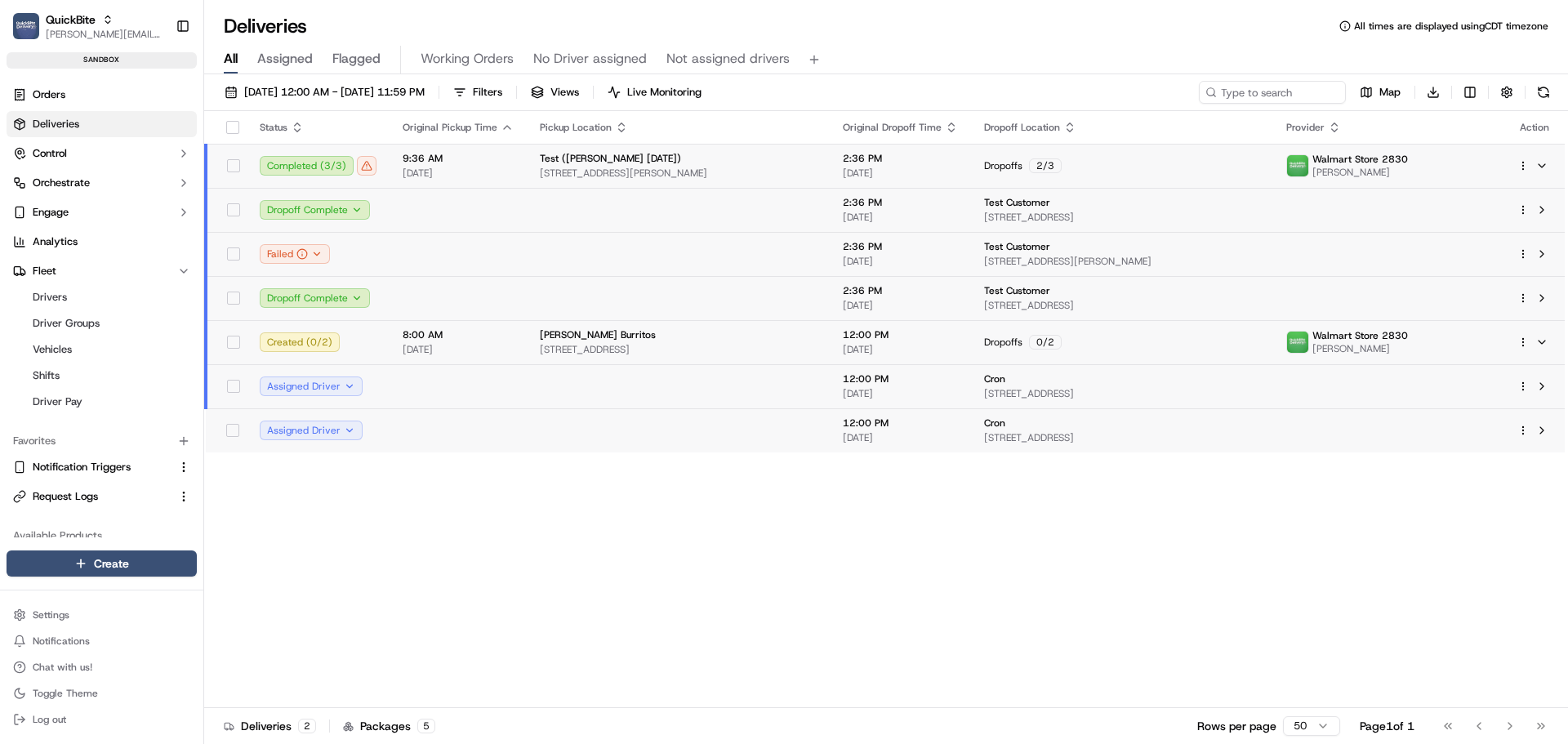
click at [788, 168] on span "18121 Marsh Ln, Dallas, TX 75287, US" at bounding box center [679, 173] width 277 height 13
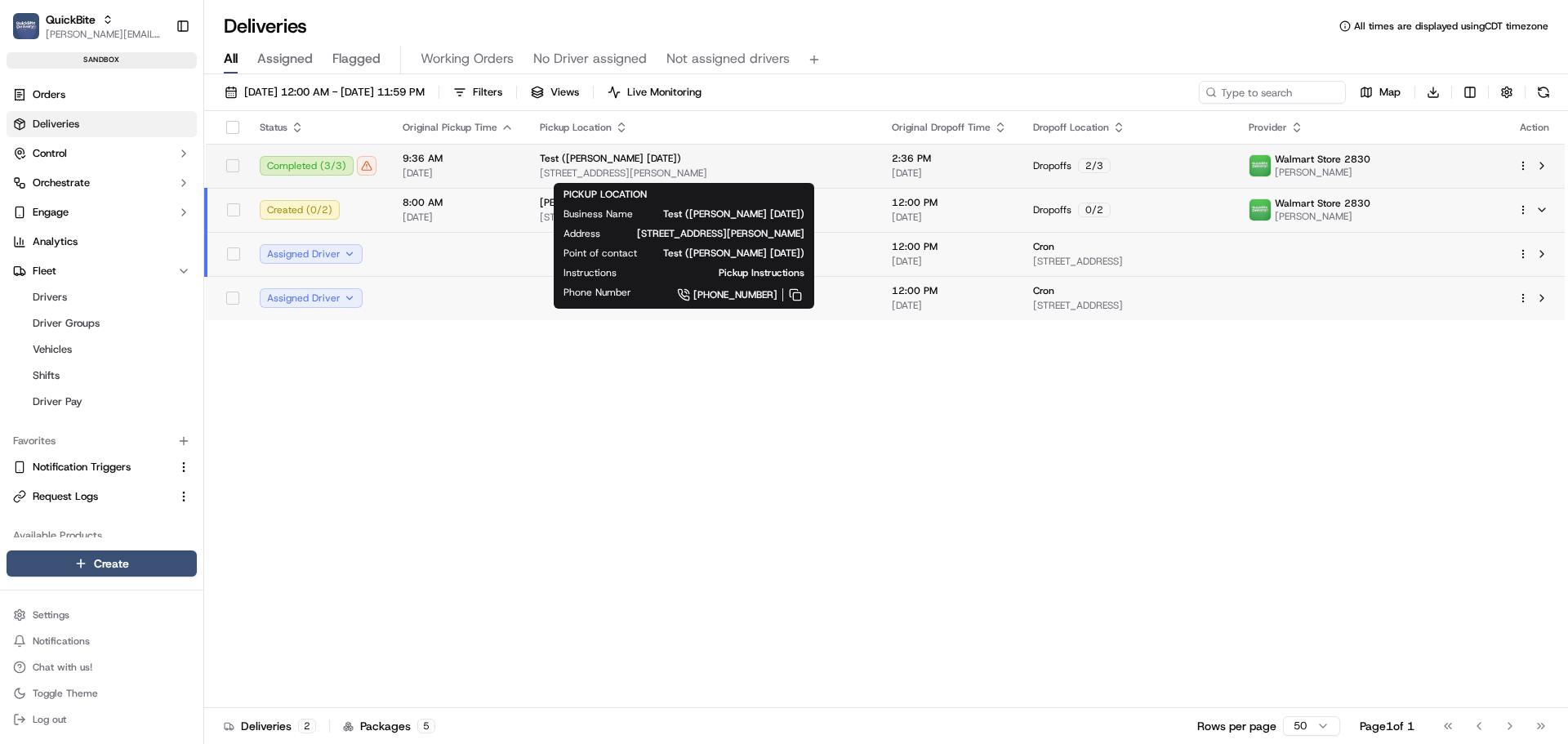
click at [763, 163] on div "Test (Sasse 2025-09-02)" at bounding box center [703, 158] width 326 height 13
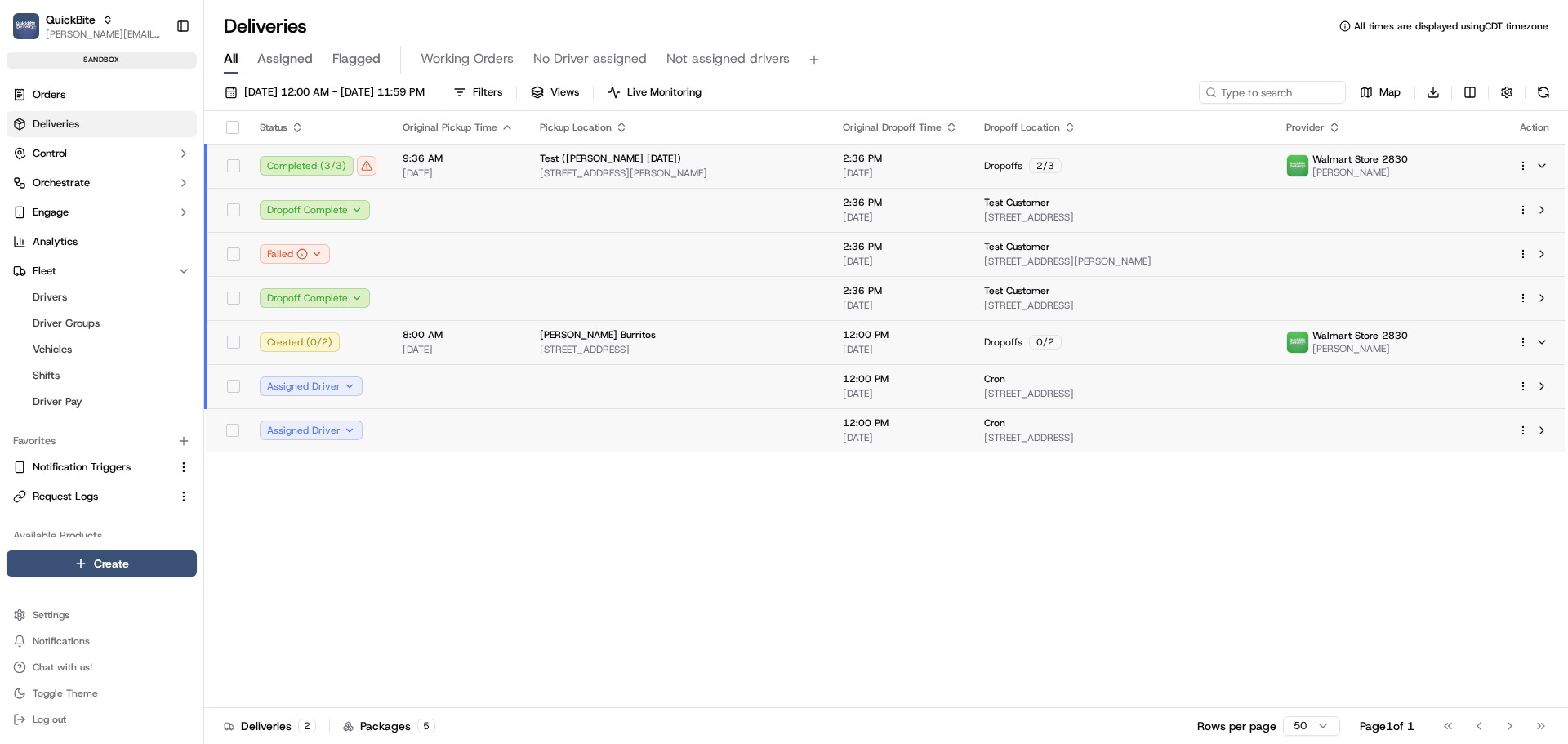
click at [814, 154] on div "Test (Sasse 2025-09-02)" at bounding box center [679, 158] width 277 height 13
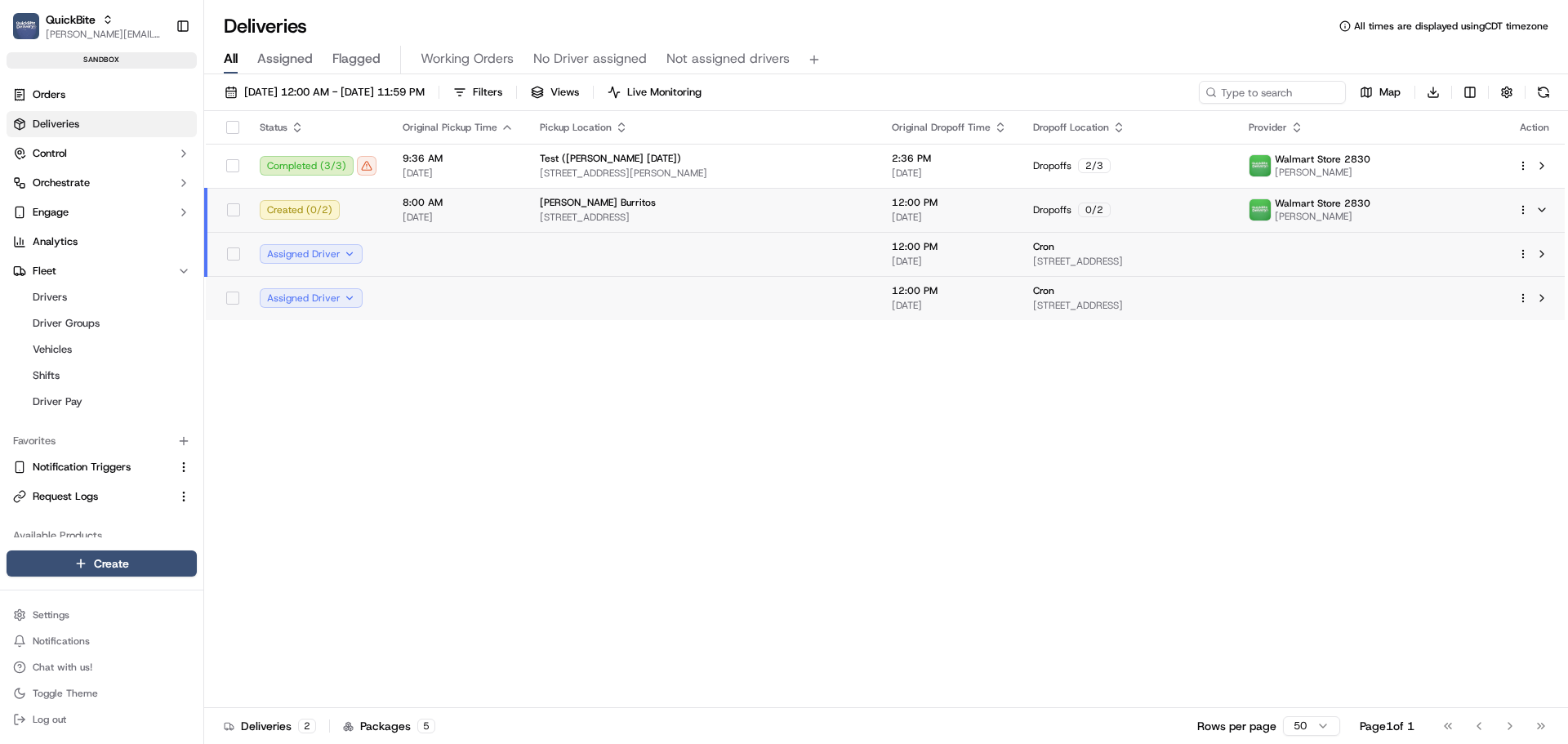
click at [788, 231] on td "Bell's Burritos 1455 Market St, San Francisco, CA 94103, US" at bounding box center [703, 209] width 352 height 44
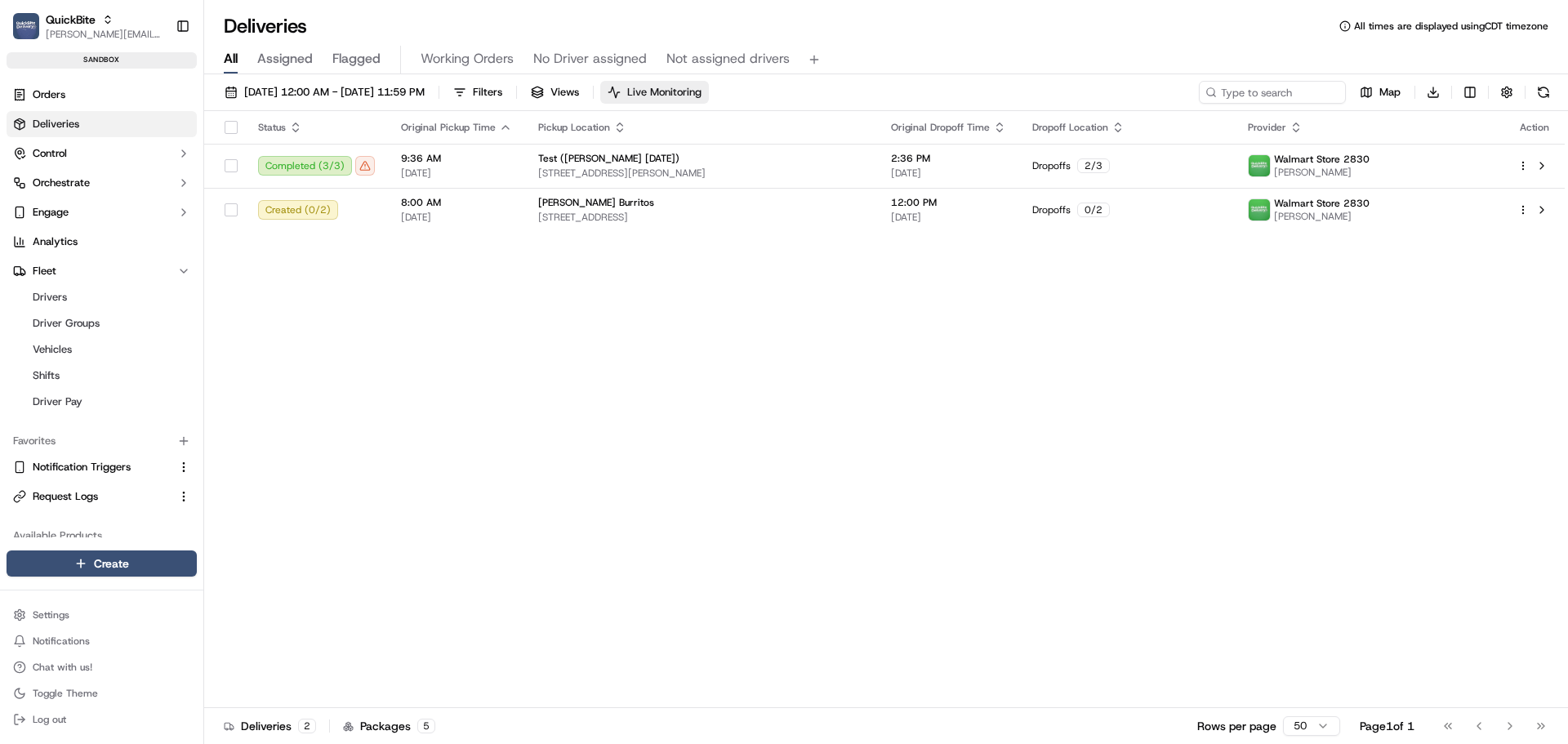
click at [702, 90] on span "Live Monitoring" at bounding box center [664, 92] width 74 height 14
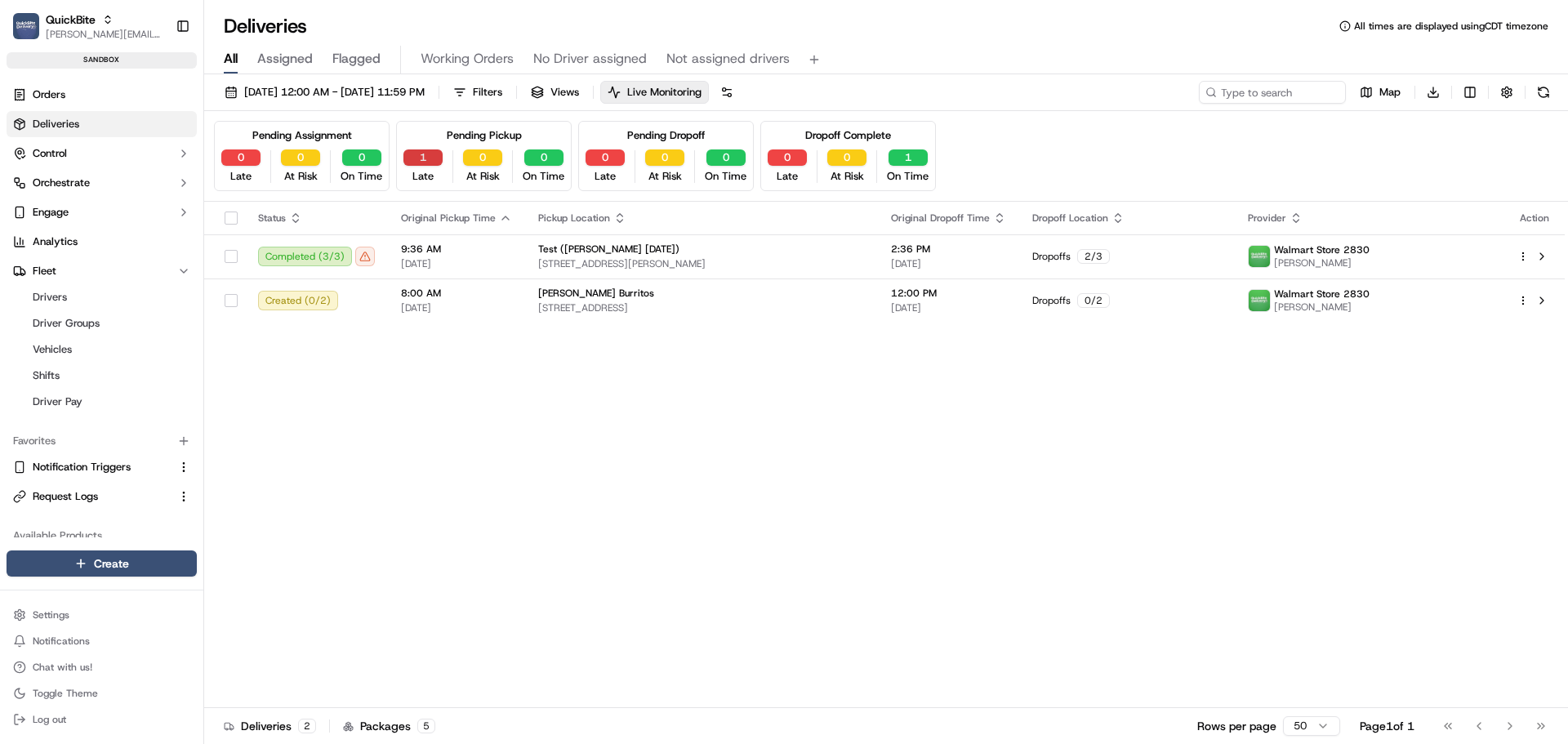
click at [423, 157] on button "1" at bounding box center [423, 157] width 39 height 16
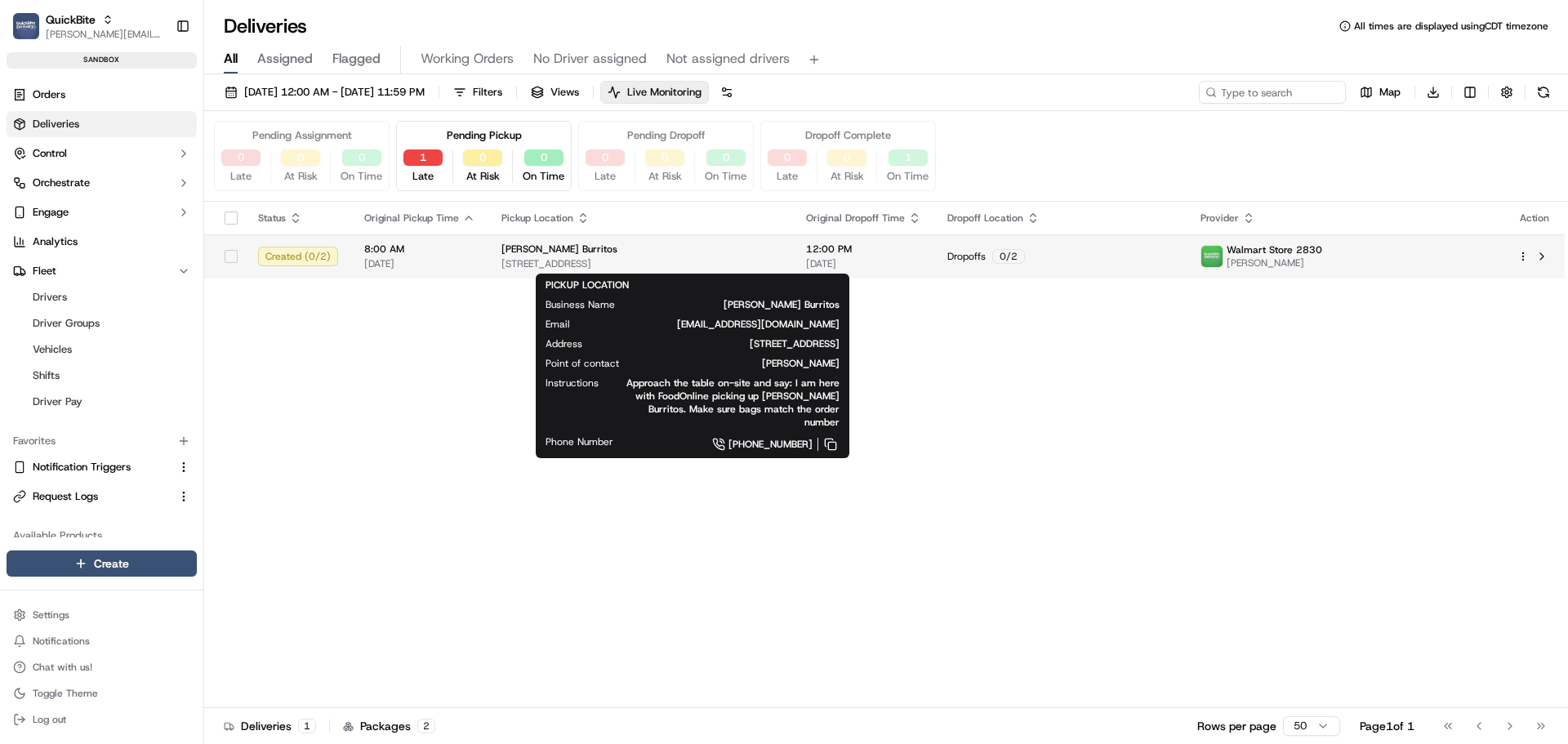
click at [780, 257] on div "Bell's Burritos 1455 Market St, San Francisco, CA 94103, US" at bounding box center [641, 256] width 279 height 28
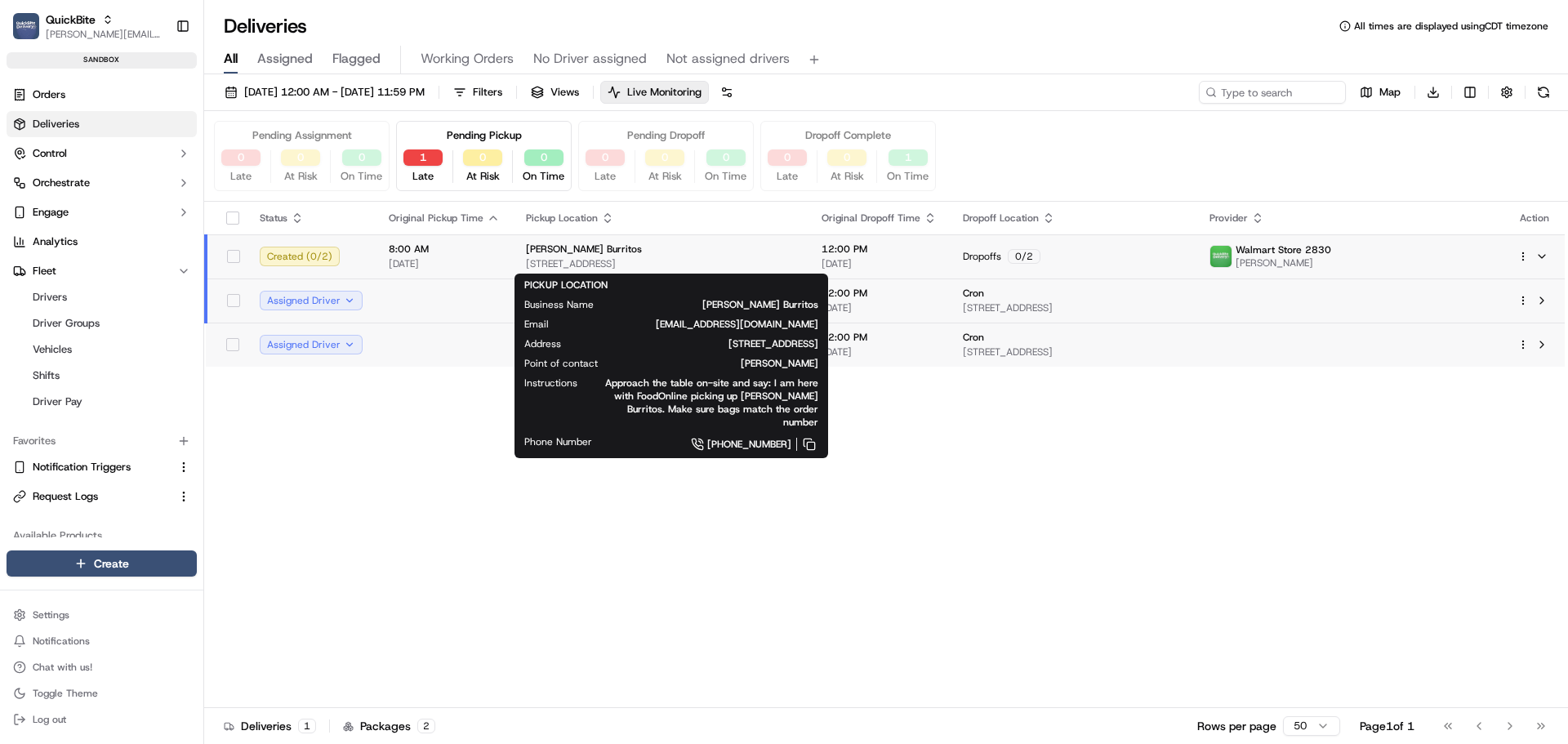
click at [777, 249] on div "Bell's Burritos" at bounding box center [660, 249] width 269 height 13
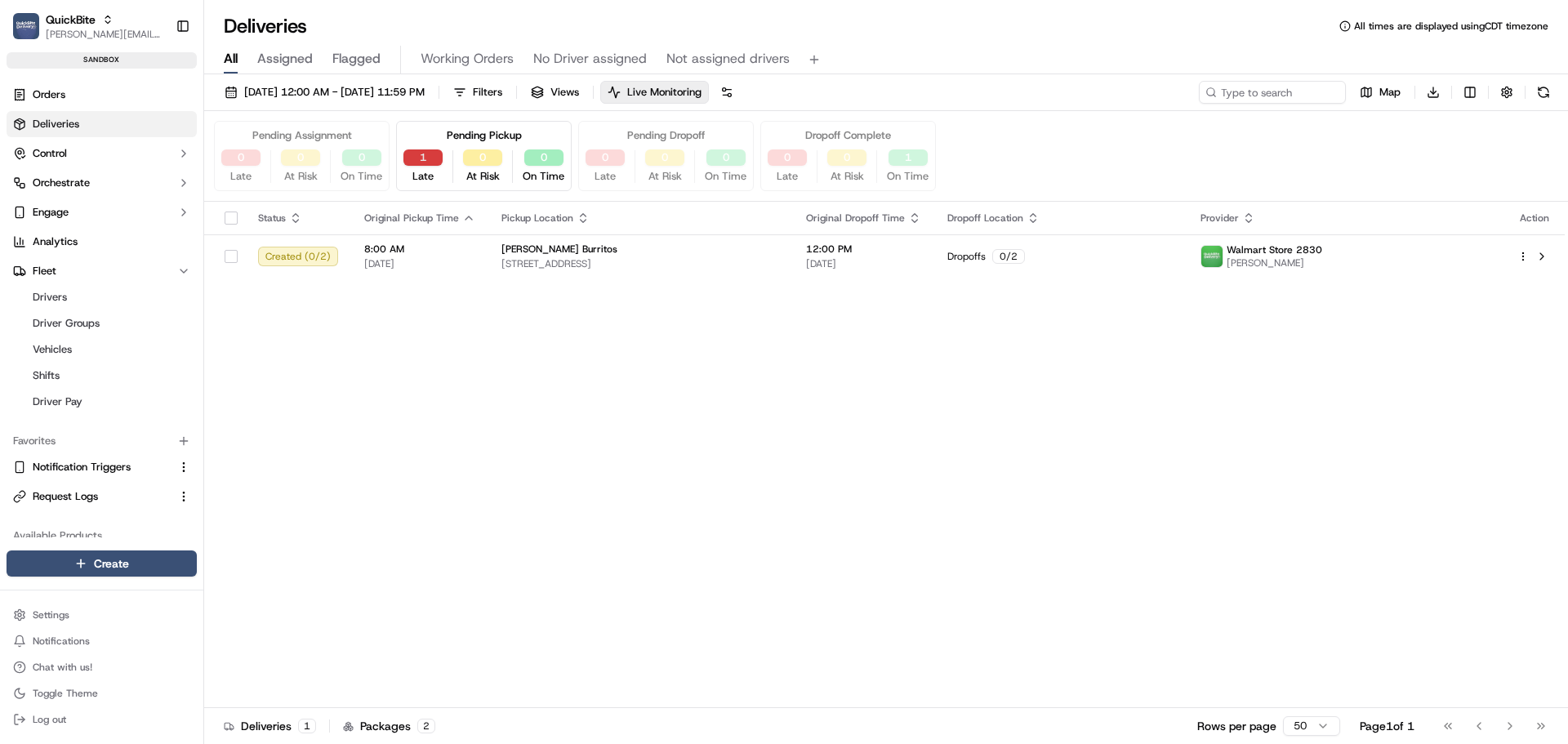
click at [427, 158] on button "1" at bounding box center [423, 157] width 39 height 16
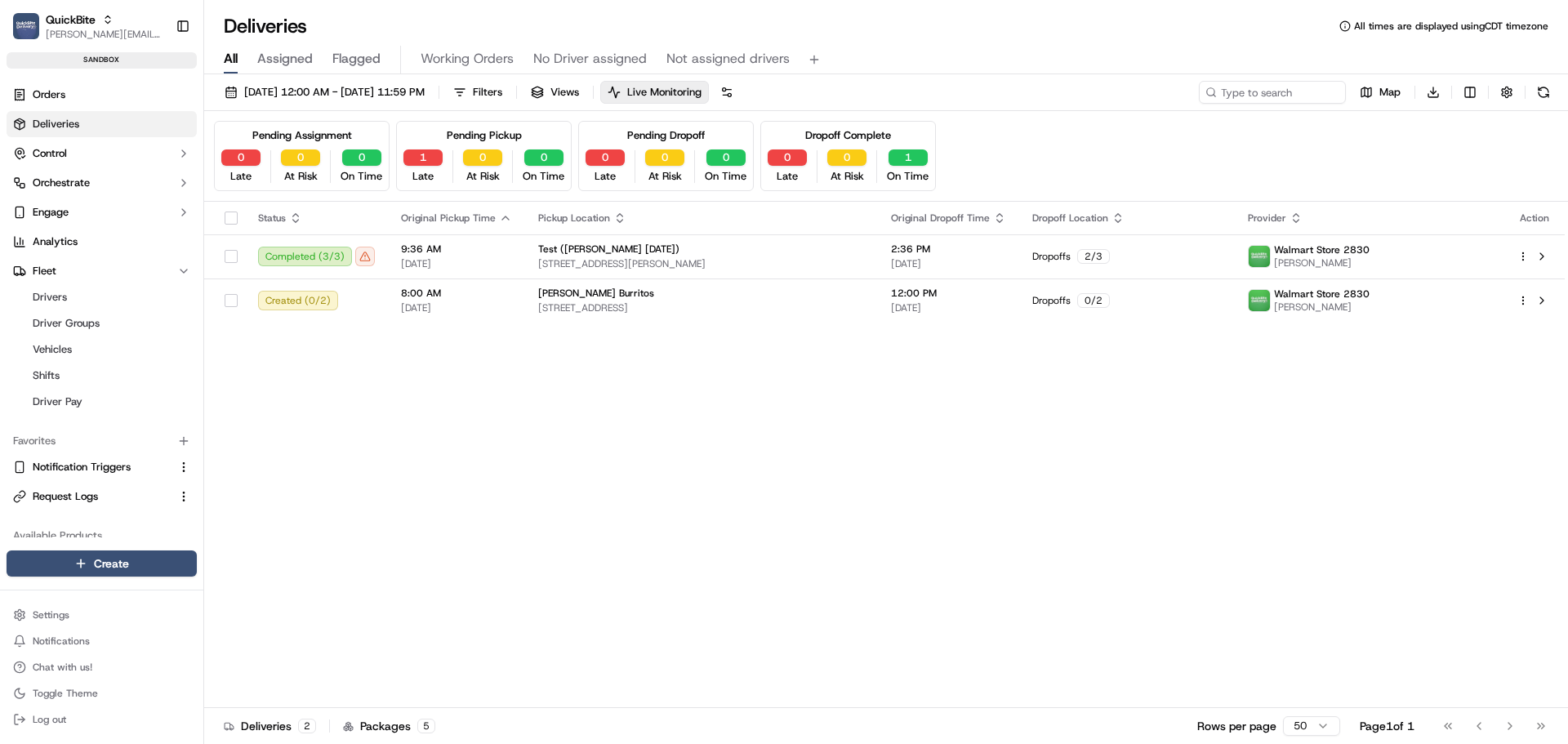
click at [1085, 147] on div "Pending Assignment 0 Late 0 At Risk 0 On Time Pending Pickup 1 Late 0 At Risk 0…" at bounding box center [886, 156] width 1345 height 71
click at [702, 95] on span "Live Monitoring" at bounding box center [664, 92] width 74 height 14
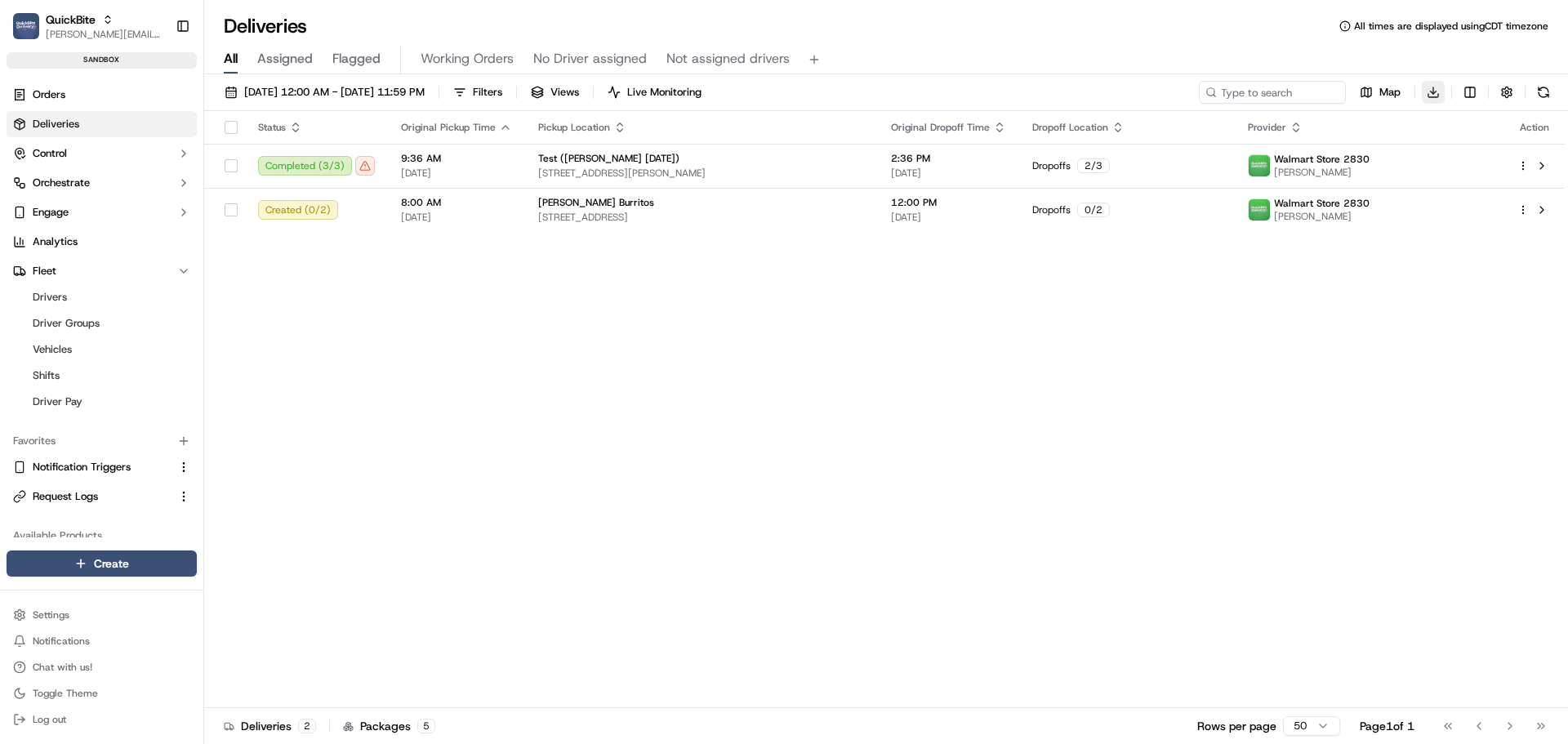
click at [1434, 89] on html "QuickBite jeff@usenash.com Toggle Sidebar sandbox Orders Deliveries Control Orc…" at bounding box center [784, 372] width 1568 height 744
click at [1231, 347] on html "QuickBite jeff@usenash.com Toggle Sidebar sandbox Orders Deliveries Control Orc…" at bounding box center [784, 372] width 1568 height 744
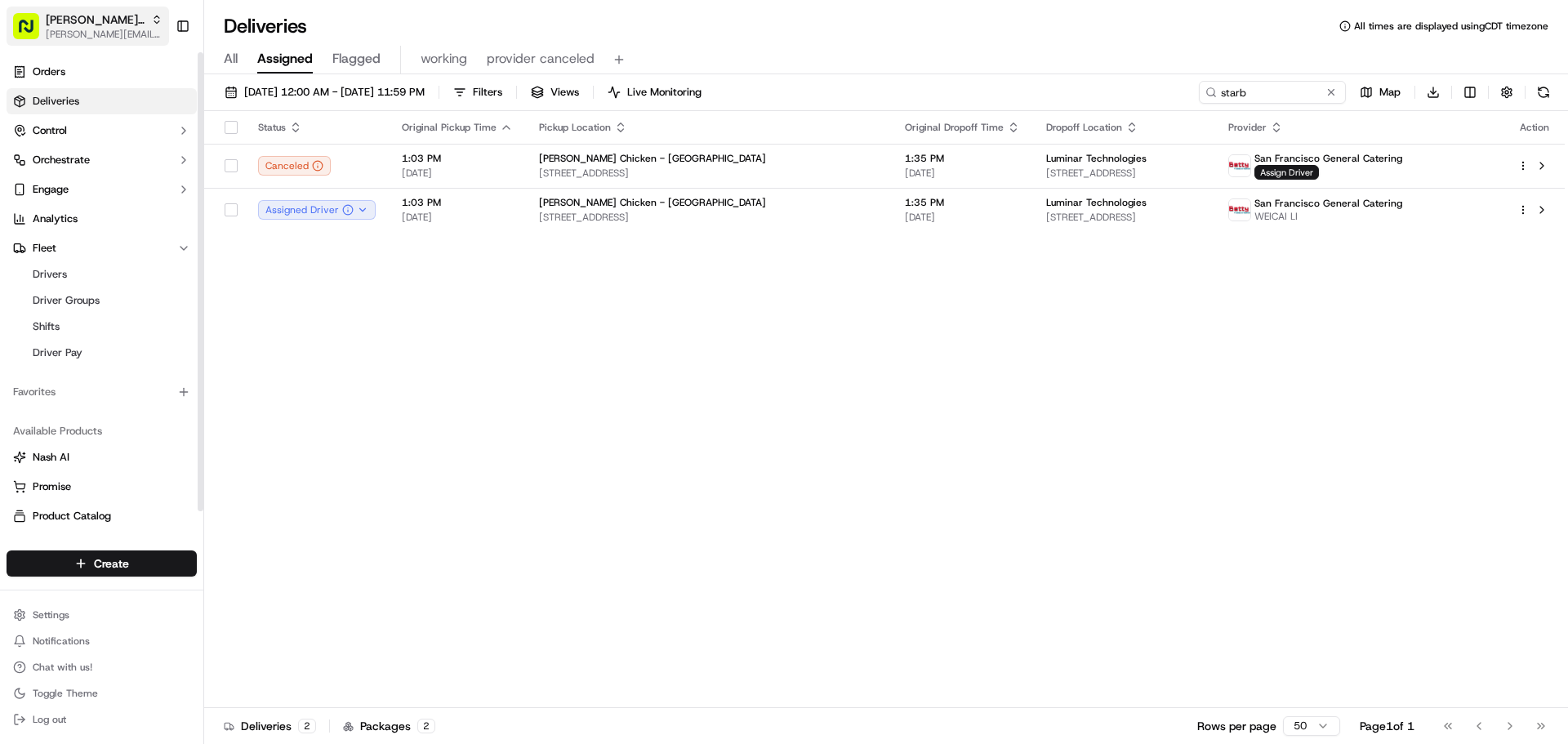
click at [71, 32] on span "[PERSON_NAME][EMAIL_ADDRESS][DOMAIN_NAME]" at bounding box center [104, 34] width 117 height 13
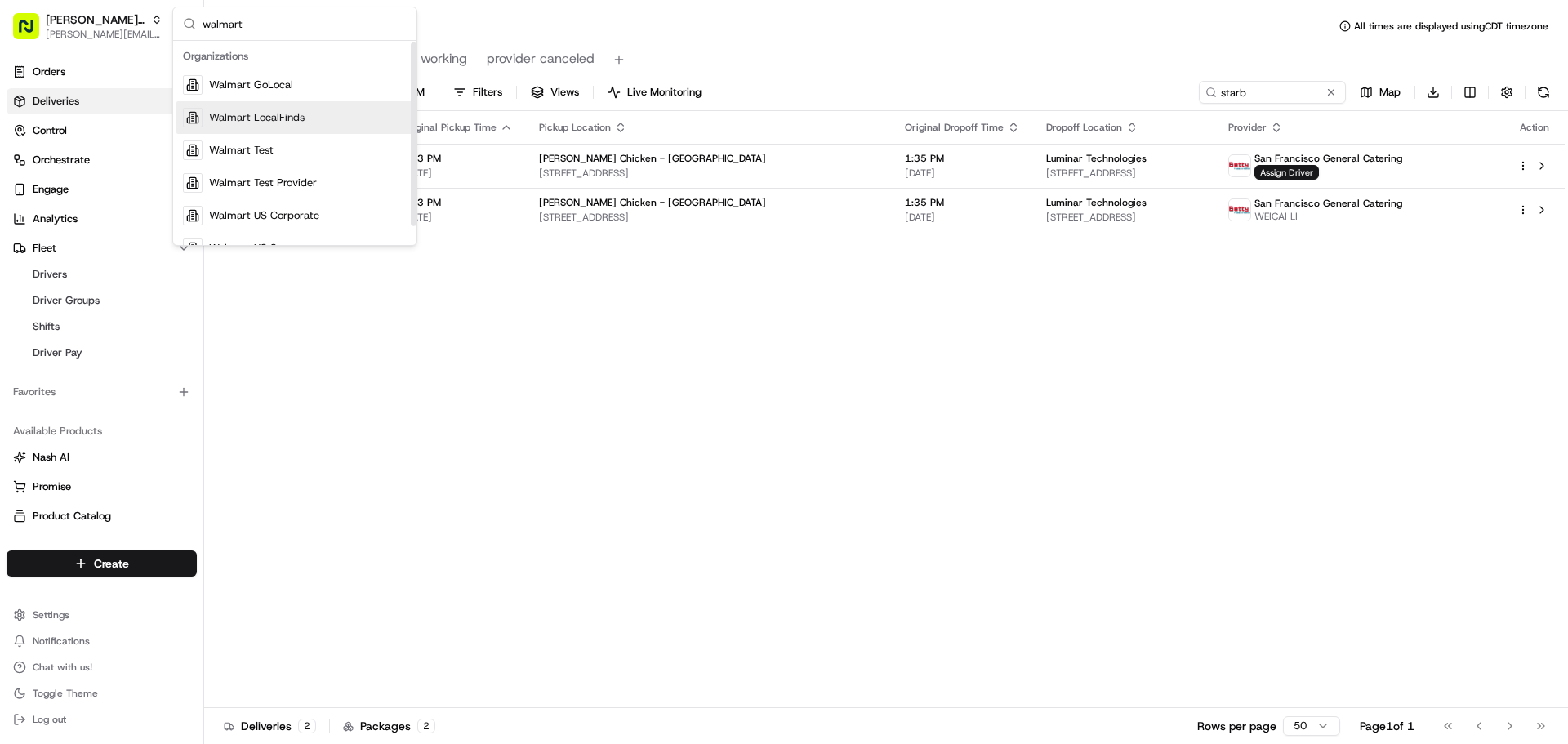
scroll to position [23, 0]
type input "walmart"
click at [302, 235] on div "Walmart US Stores" at bounding box center [294, 225] width 237 height 33
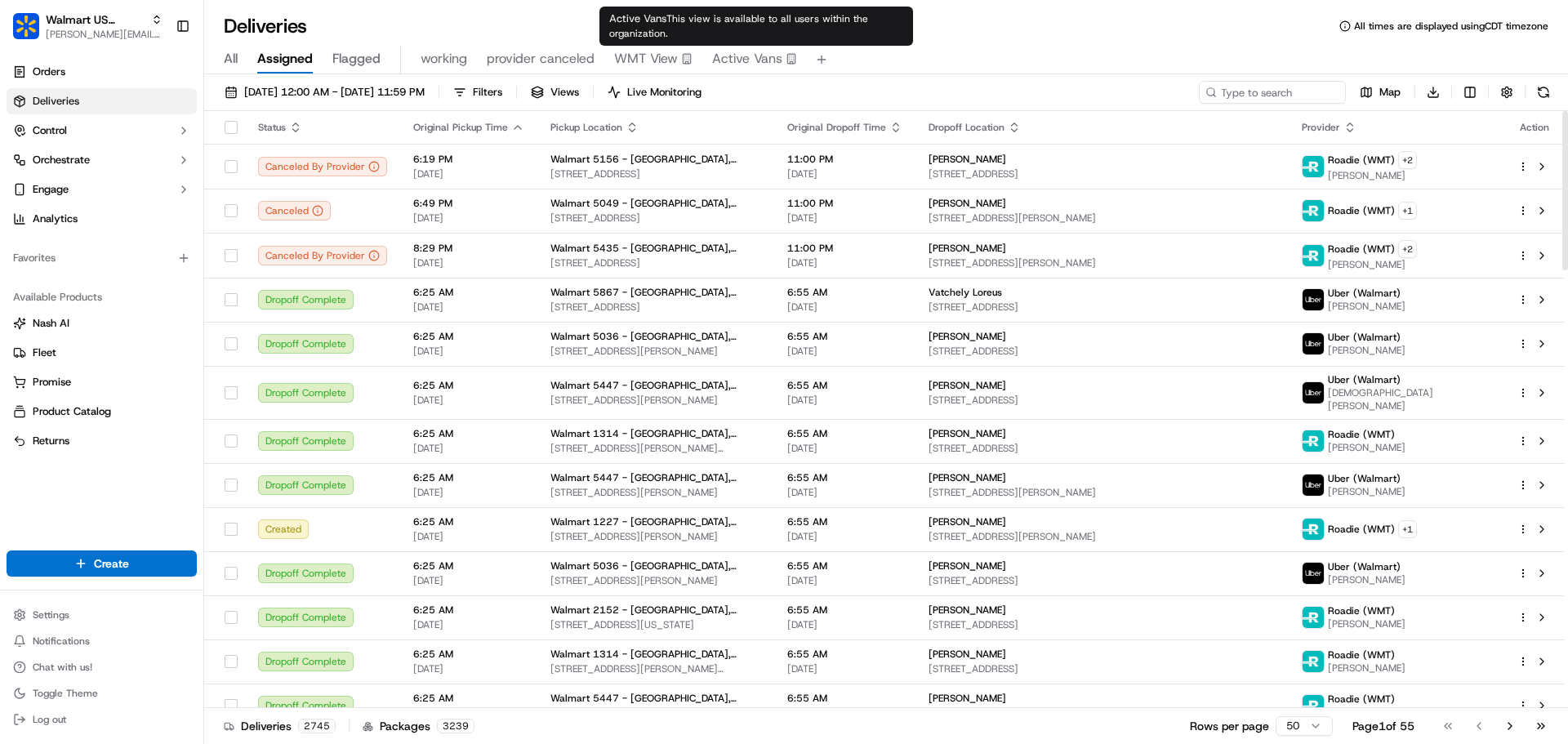
click at [757, 61] on span "Active Vans" at bounding box center [747, 59] width 71 height 20
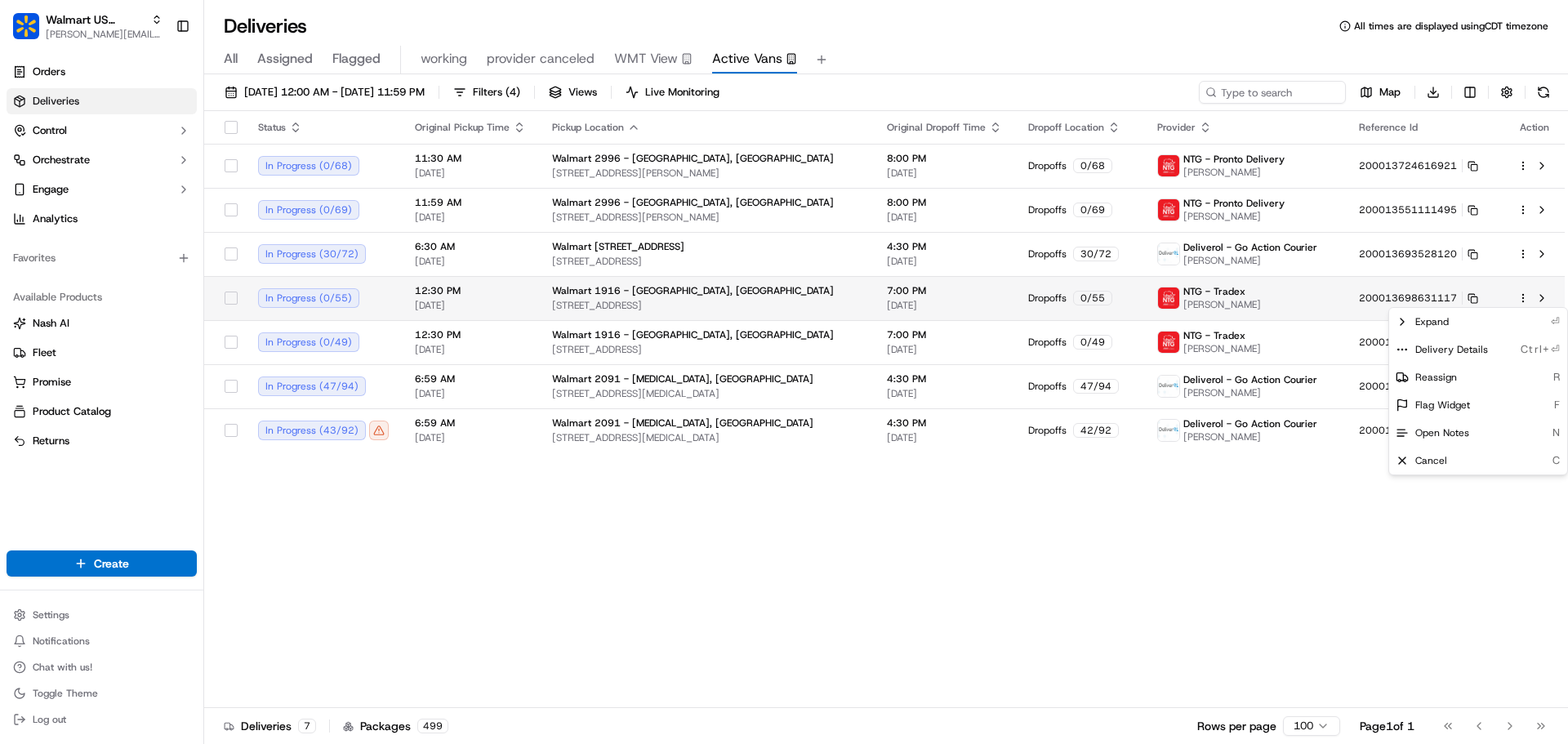
click at [1525, 296] on html "Walmart US Stores [PERSON_NAME][EMAIL_ADDRESS][DOMAIN_NAME] Toggle Sidebar Orde…" at bounding box center [784, 372] width 1568 height 744
click at [1471, 345] on span "Delivery Details" at bounding box center [1451, 350] width 72 height 13
click at [996, 536] on html "Walmart US Stores [PERSON_NAME][EMAIL_ADDRESS][DOMAIN_NAME] Toggle Sidebar Orde…" at bounding box center [784, 372] width 1568 height 744
click at [91, 147] on button "Orchestrate" at bounding box center [101, 159] width 190 height 26
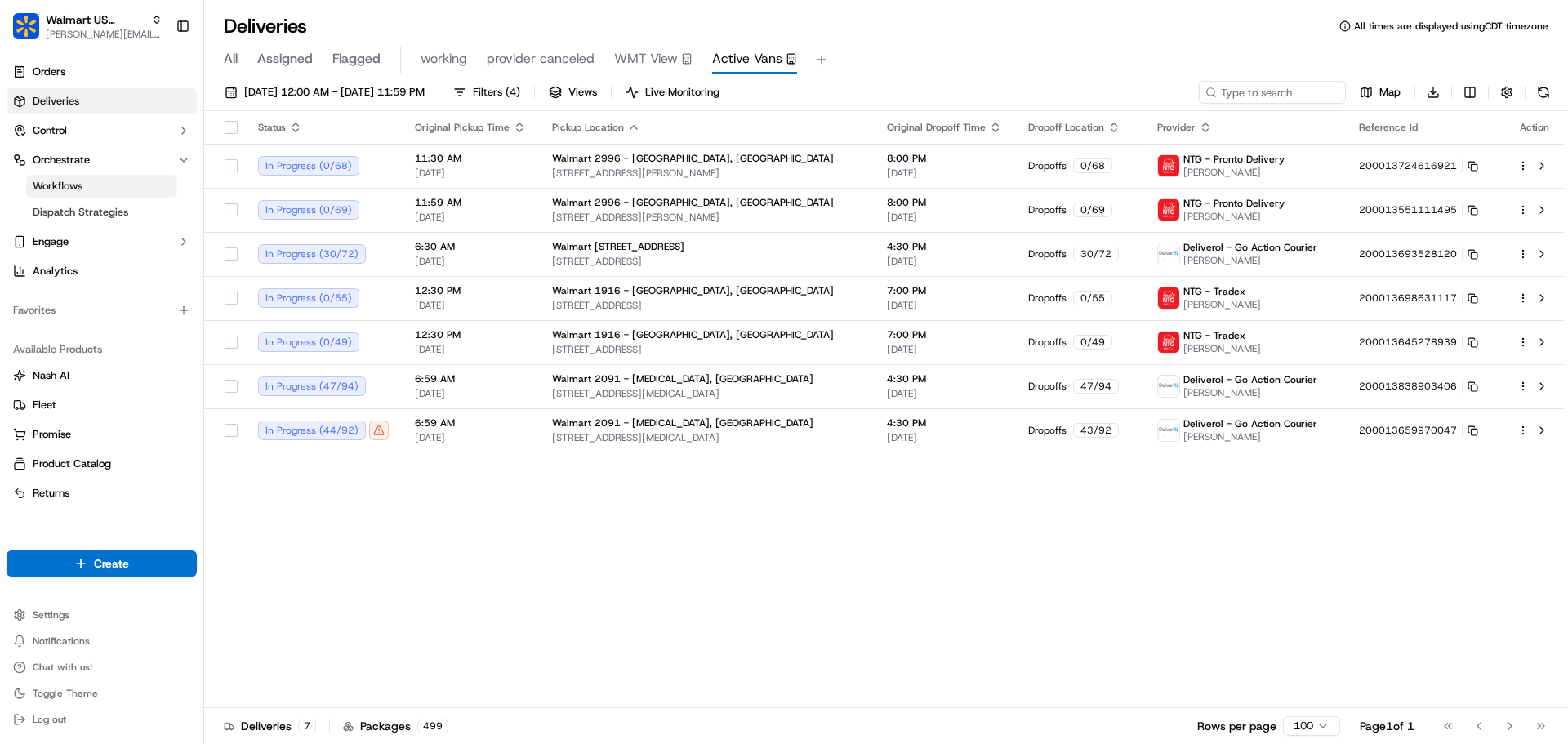
click at [81, 193] on link "Workflows" at bounding box center [101, 187] width 151 height 23
